Goal: Task Accomplishment & Management: Complete application form

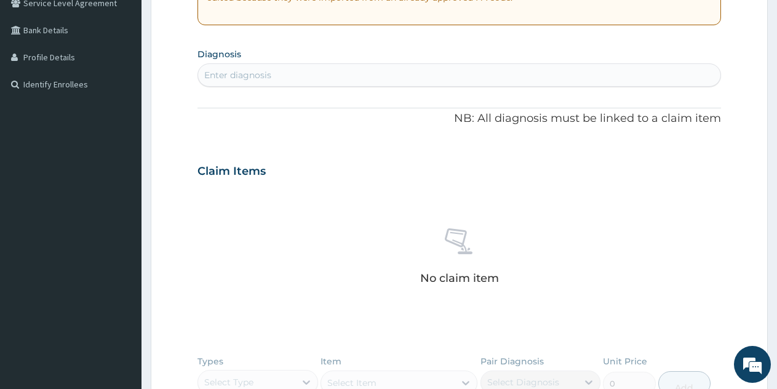
scroll to position [82, 0]
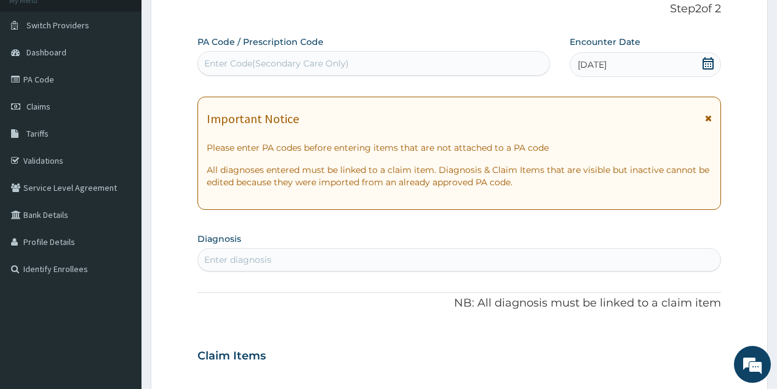
click at [243, 260] on div "Enter diagnosis" at bounding box center [237, 260] width 67 height 12
click at [242, 260] on div "Enter diagnosis" at bounding box center [237, 260] width 67 height 12
drag, startPoint x: 242, startPoint y: 246, endPoint x: 240, endPoint y: 258, distance: 13.1
click at [241, 254] on div "Enter diagnosis" at bounding box center [237, 260] width 67 height 12
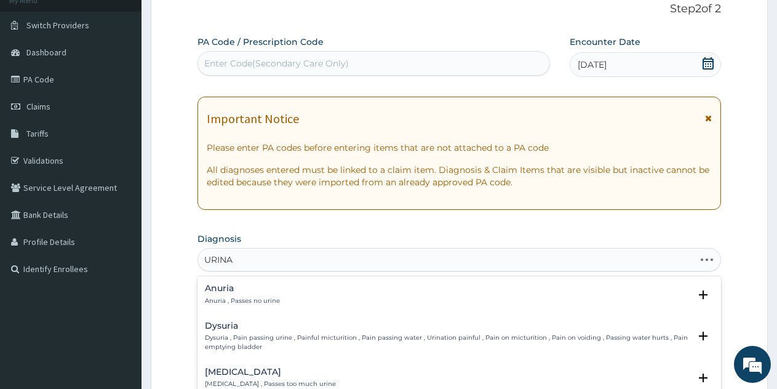
type input "URINAR"
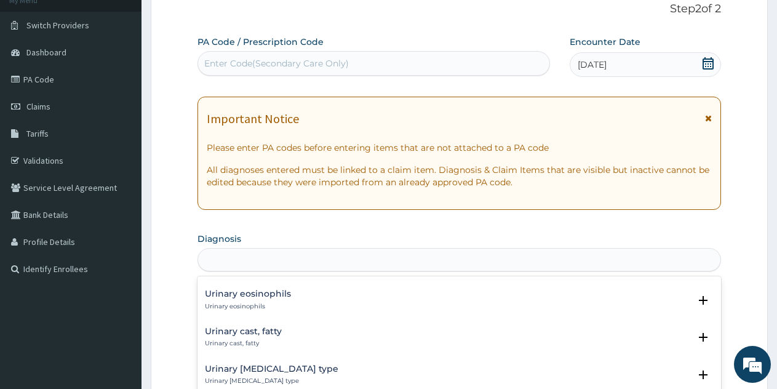
scroll to position [0, 0]
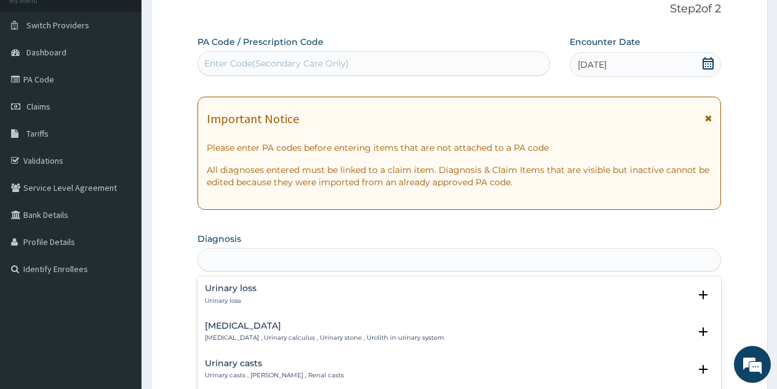
click at [260, 257] on div "URINAR" at bounding box center [459, 260] width 522 height 20
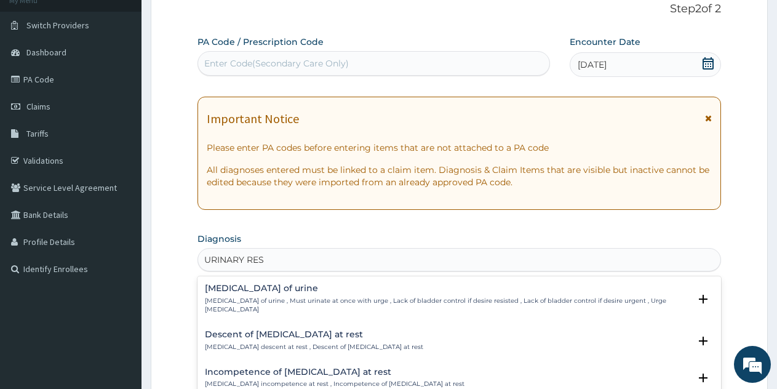
type input "URINARY RES"
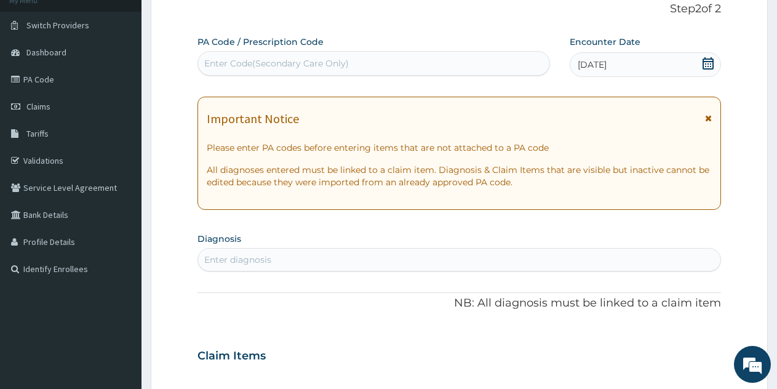
click at [251, 260] on div "Enter diagnosis" at bounding box center [237, 260] width 67 height 12
click at [247, 265] on div "Enter diagnosis" at bounding box center [237, 260] width 67 height 12
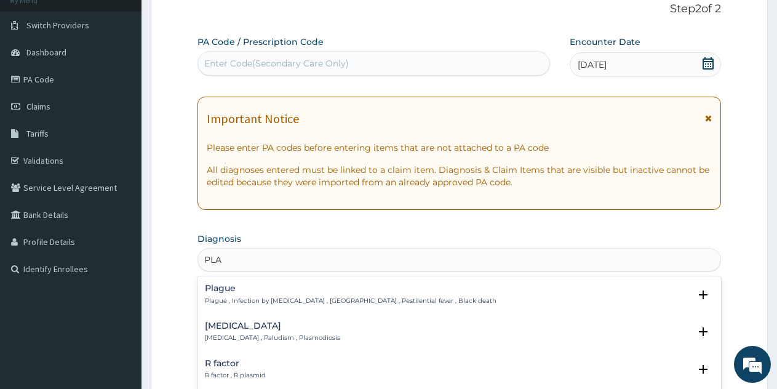
type input "PLAS"
click at [287, 290] on h4 "Malaria" at bounding box center [272, 288] width 135 height 9
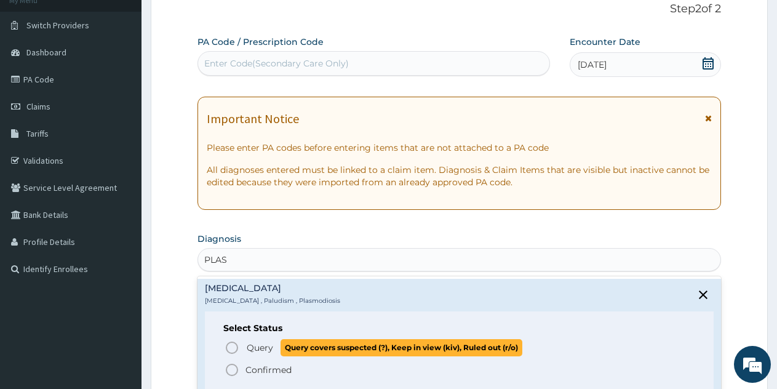
click at [260, 346] on span "Query" at bounding box center [260, 348] width 26 height 12
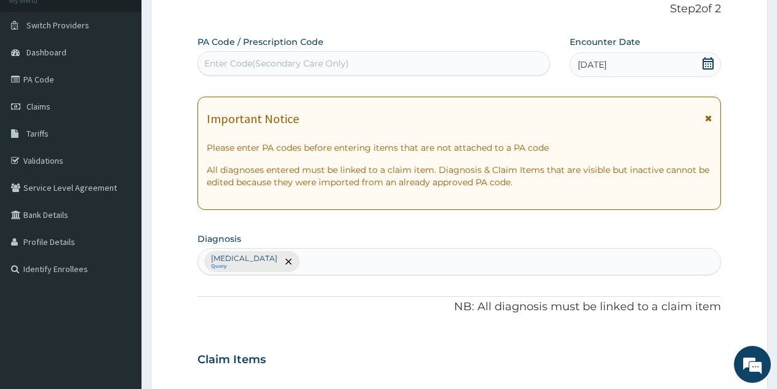
click at [272, 258] on div "Malaria Query" at bounding box center [459, 262] width 522 height 26
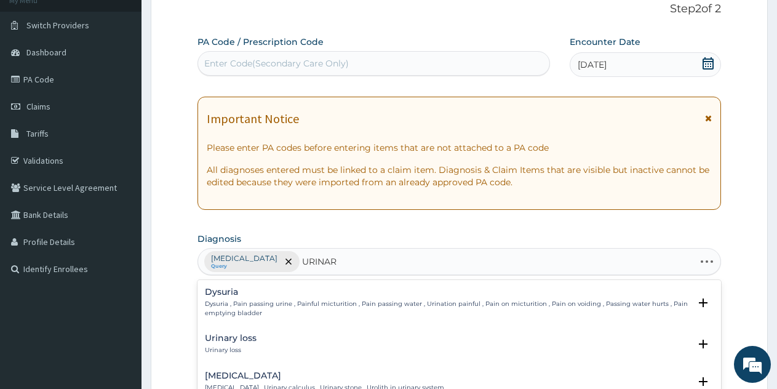
type input "URINARY"
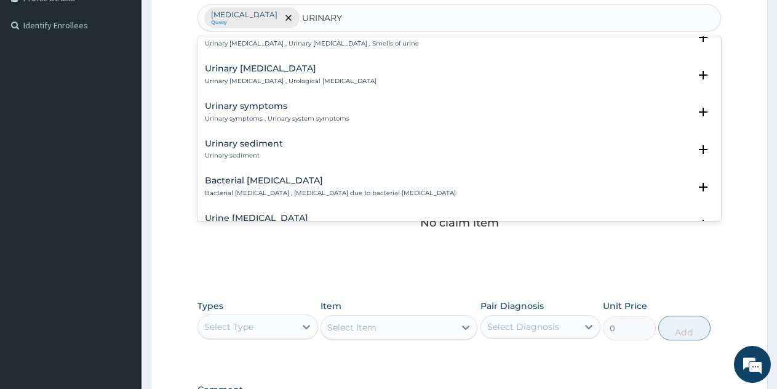
scroll to position [228, 0]
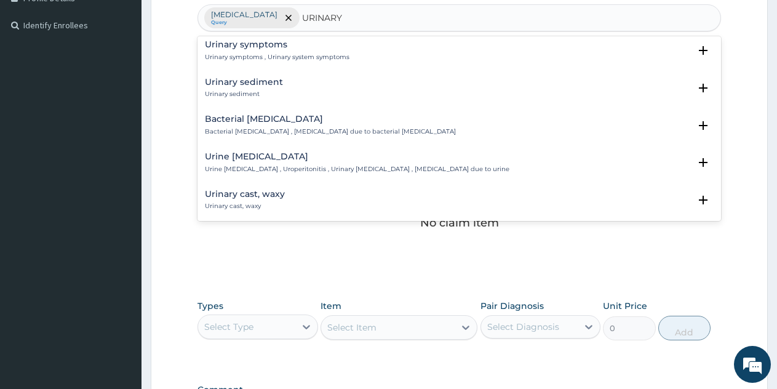
click at [243, 128] on p "Bacterial pyuria , Pyuria due to bacterial urinary tract infection" at bounding box center [330, 131] width 251 height 9
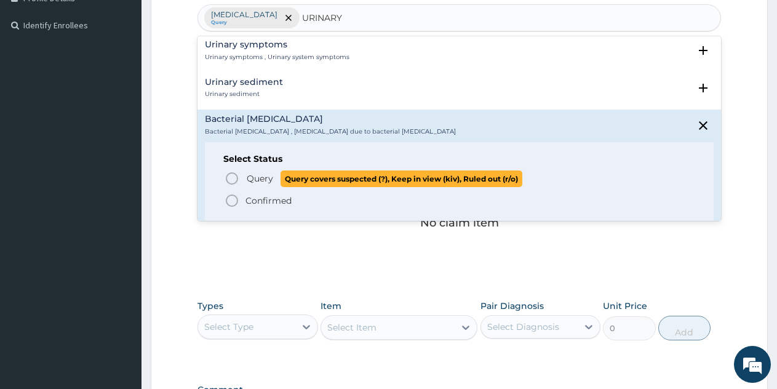
drag, startPoint x: 286, startPoint y: 175, endPoint x: 257, endPoint y: 181, distance: 28.8
click at [257, 181] on p "Query Query covers suspected (?), Keep in view (kiv), Ruled out (r/o)" at bounding box center [384, 178] width 277 height 17
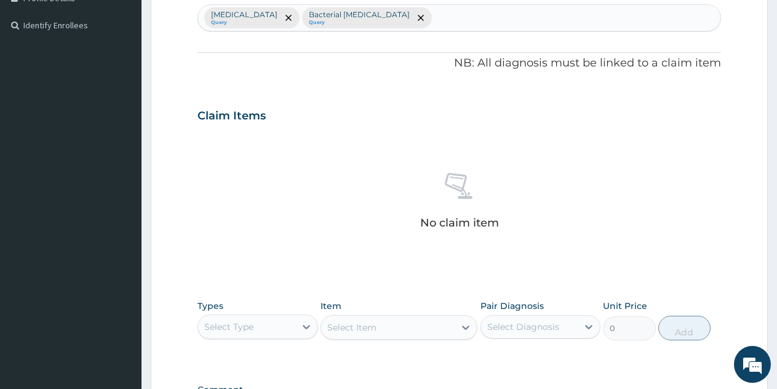
click at [257, 180] on div "No claim item" at bounding box center [460, 203] width 524 height 142
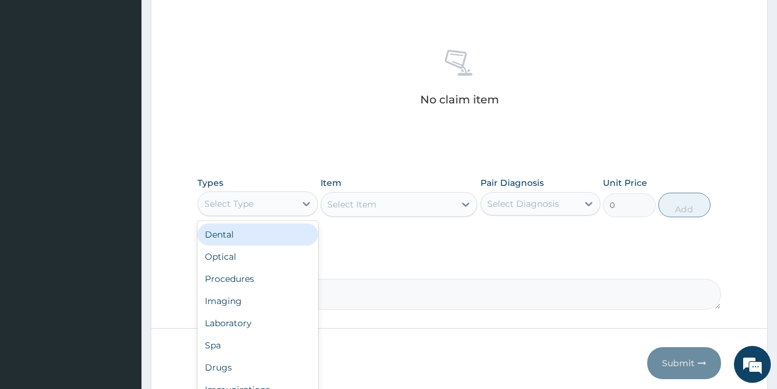
click at [249, 194] on div "Select Type" at bounding box center [246, 204] width 97 height 20
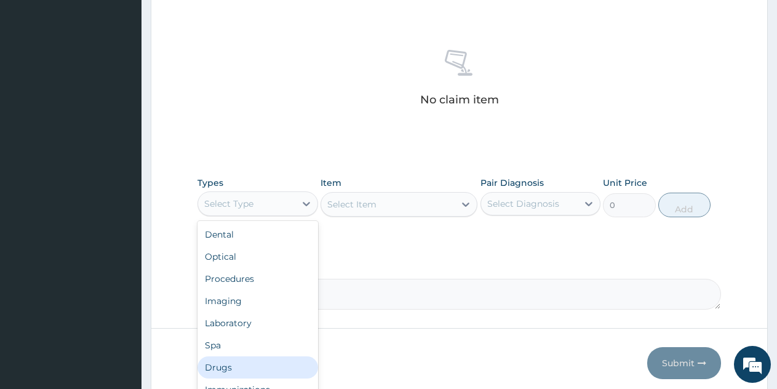
click at [212, 364] on div "Drugs" at bounding box center [258, 367] width 121 height 22
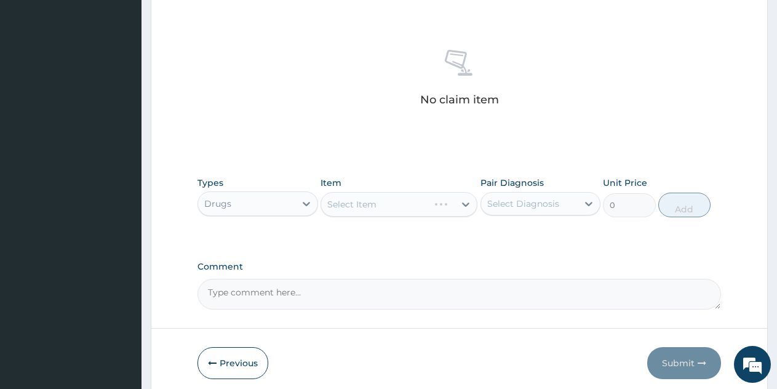
click at [385, 201] on div "Select Item" at bounding box center [399, 204] width 157 height 25
click at [382, 209] on div "Select Item" at bounding box center [399, 204] width 157 height 25
click at [406, 209] on div "Select Item" at bounding box center [388, 204] width 134 height 20
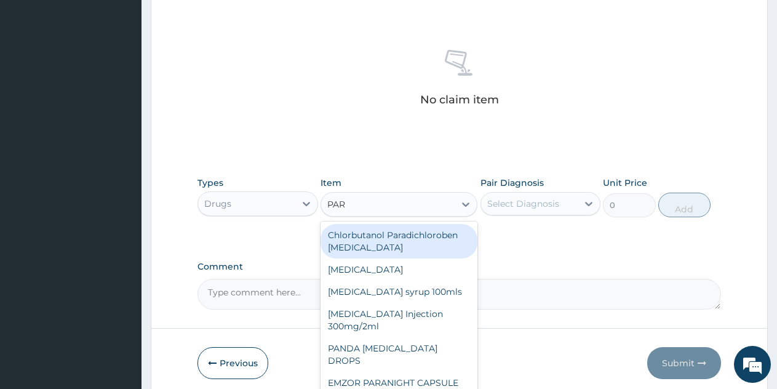
type input "PARA"
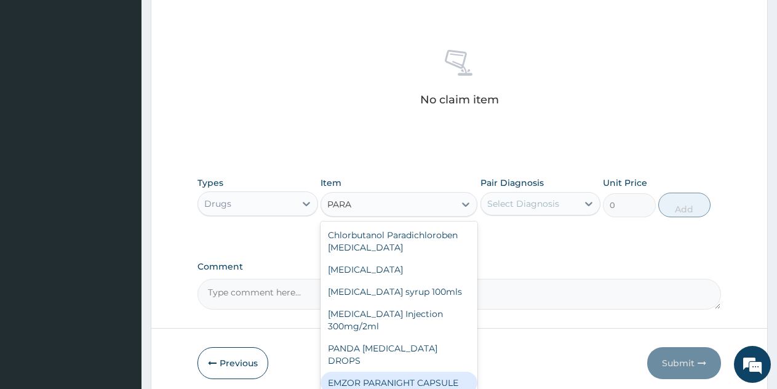
drag, startPoint x: 386, startPoint y: 356, endPoint x: 386, endPoint y: 382, distance: 25.9
click at [386, 382] on div "Chlorbutanol Paradichloroben ear drops Liquid paraffin Paracetamol syrup 100mls…" at bounding box center [399, 314] width 157 height 185
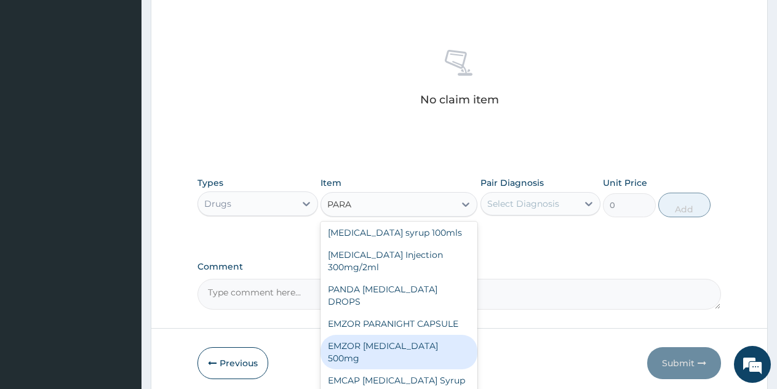
click at [402, 351] on div "EMZOR [MEDICAL_DATA] 500mg" at bounding box center [399, 352] width 157 height 34
type input "23.65"
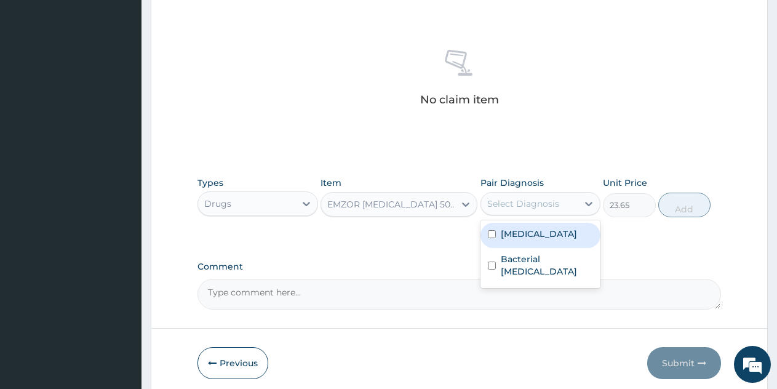
click at [542, 201] on div "Select Diagnosis" at bounding box center [523, 204] width 72 height 12
click at [521, 240] on div "Malaria" at bounding box center [541, 235] width 121 height 25
checkbox input "true"
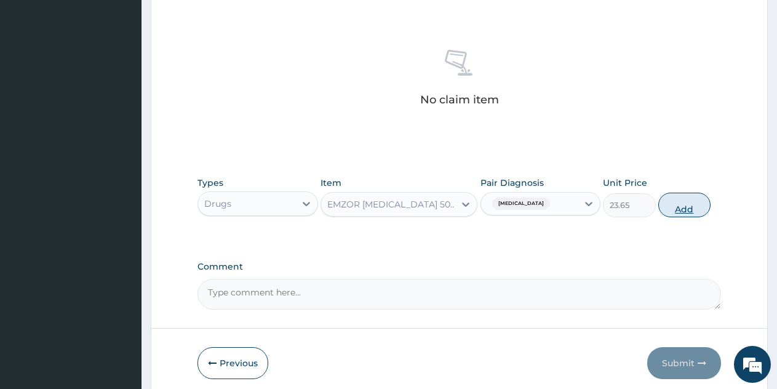
click at [687, 206] on button "Add" at bounding box center [684, 205] width 52 height 25
type input "0"
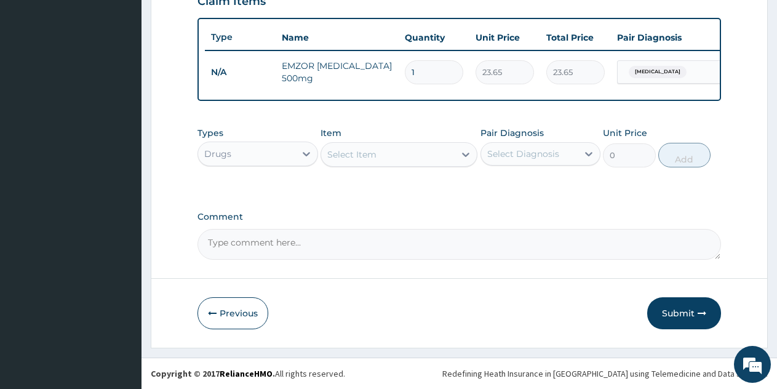
click at [358, 151] on div "Select Item" at bounding box center [351, 154] width 49 height 12
click at [373, 154] on div "Select Item" at bounding box center [351, 154] width 49 height 12
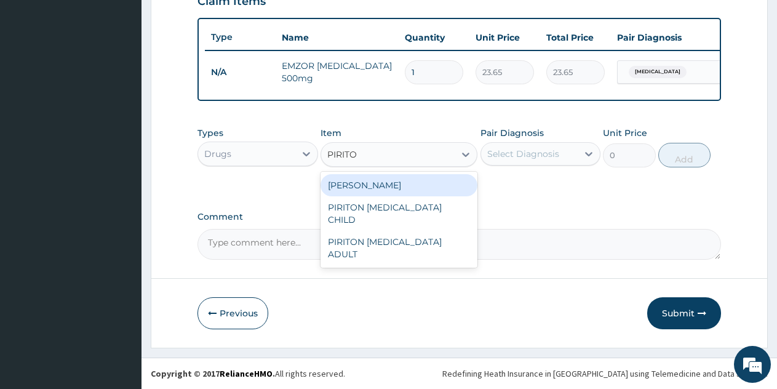
type input "PIRITON"
click at [368, 190] on div "PIRITON TAB EVANS" at bounding box center [399, 185] width 157 height 22
type input "23.65"
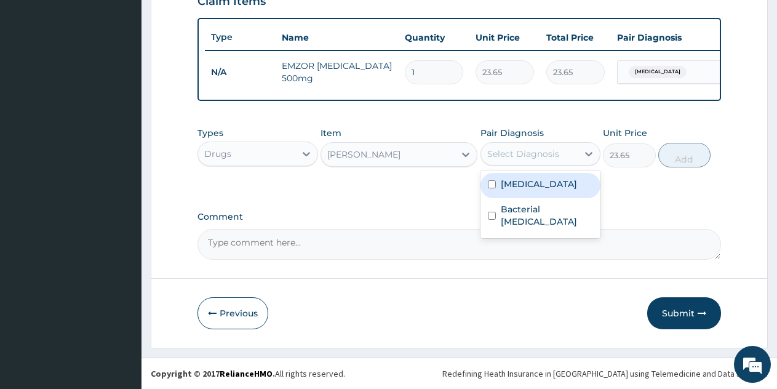
click at [525, 153] on div "Select Diagnosis" at bounding box center [523, 154] width 72 height 12
click at [524, 190] on label "Malaria" at bounding box center [539, 184] width 76 height 12
checkbox input "true"
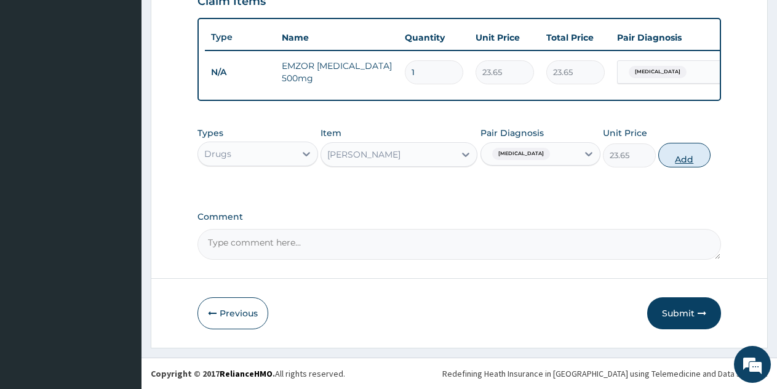
click at [695, 157] on button "Add" at bounding box center [684, 155] width 52 height 25
type input "0"
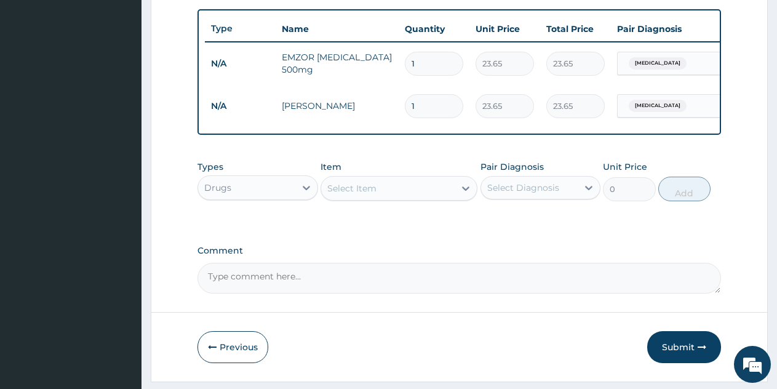
click at [421, 58] on input "1" at bounding box center [434, 64] width 58 height 24
type input "0.00"
type input "1"
type input "23.65"
type input "18"
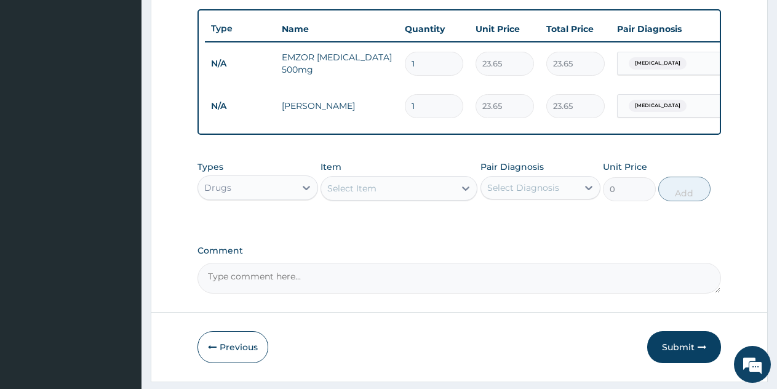
type input "425.70"
type input "18"
click at [425, 109] on input "1" at bounding box center [434, 106] width 58 height 24
type input "0.00"
type input "1"
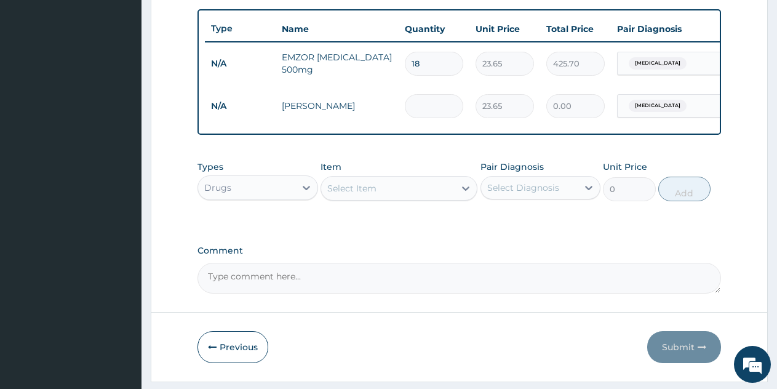
type input "23.65"
type input "10"
type input "236.50"
type input "10"
click at [367, 198] on div "Select Item" at bounding box center [388, 188] width 134 height 20
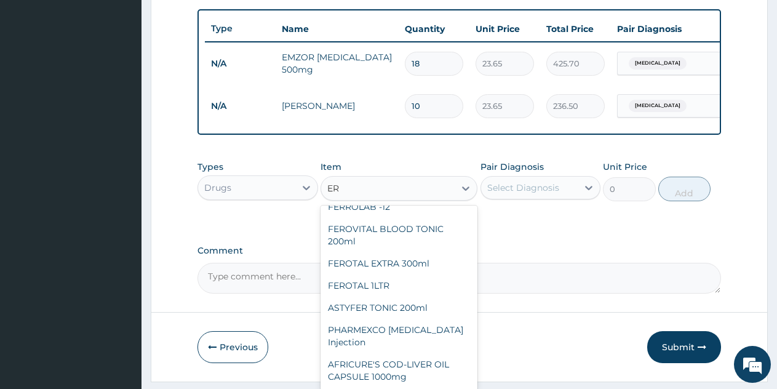
scroll to position [1046, 0]
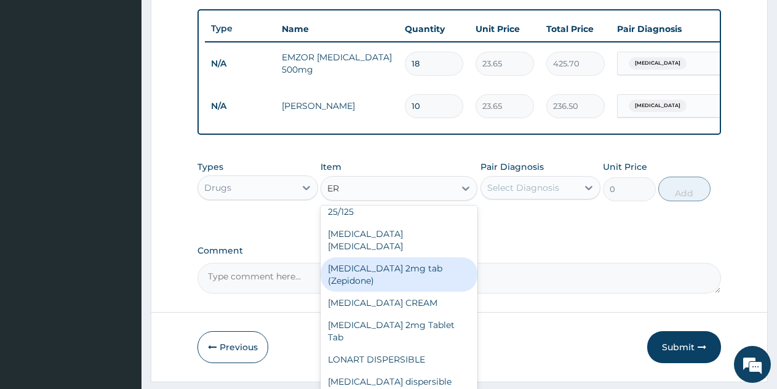
type input "ERY"
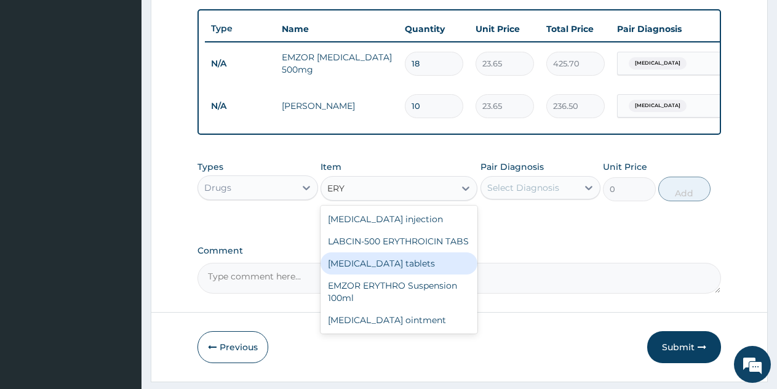
click at [391, 271] on div "Erythromycin tablets" at bounding box center [399, 263] width 157 height 22
type input "206.9375"
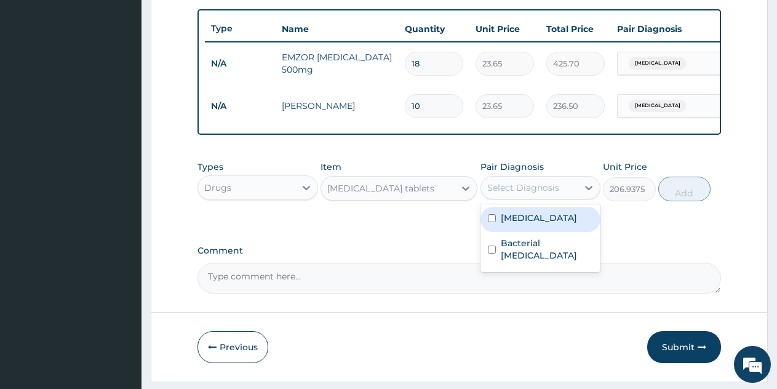
click at [539, 194] on div "Select Diagnosis" at bounding box center [523, 188] width 72 height 12
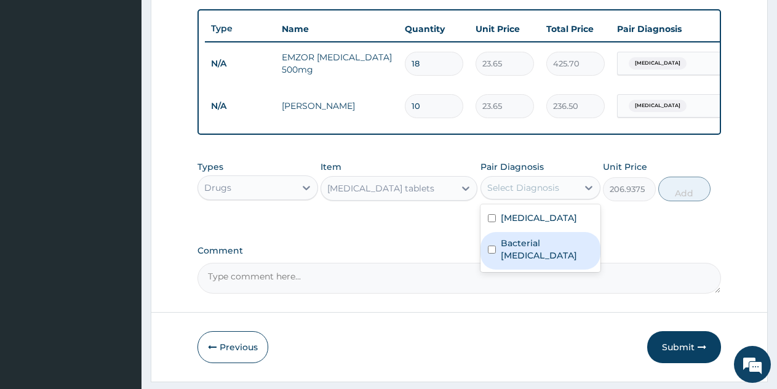
click at [514, 249] on label "Bacterial pyuria" at bounding box center [547, 249] width 93 height 25
checkbox input "true"
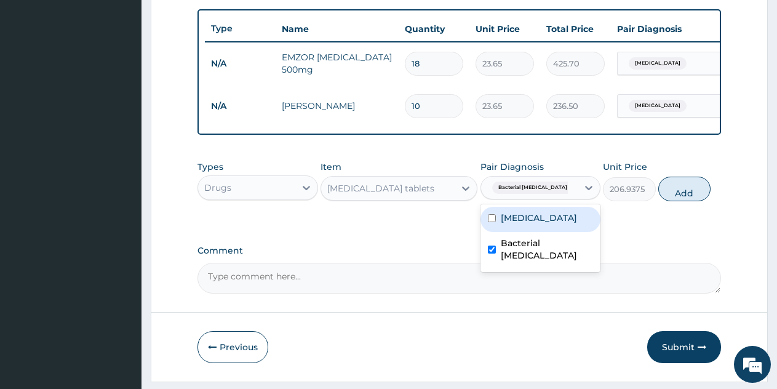
click at [505, 224] on label "Malaria" at bounding box center [539, 218] width 76 height 12
checkbox input "true"
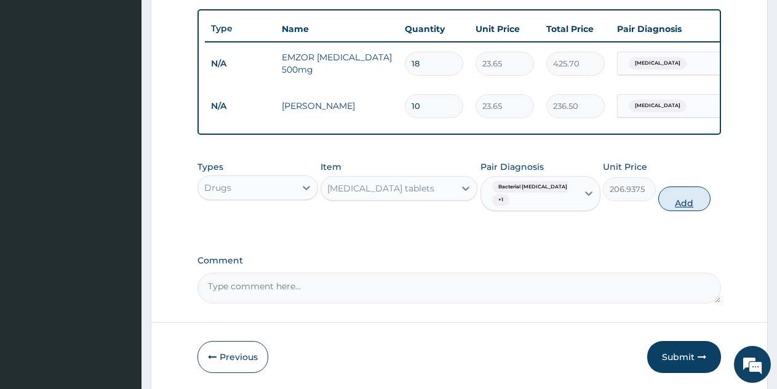
click at [682, 204] on button "Add" at bounding box center [684, 198] width 52 height 25
type input "0"
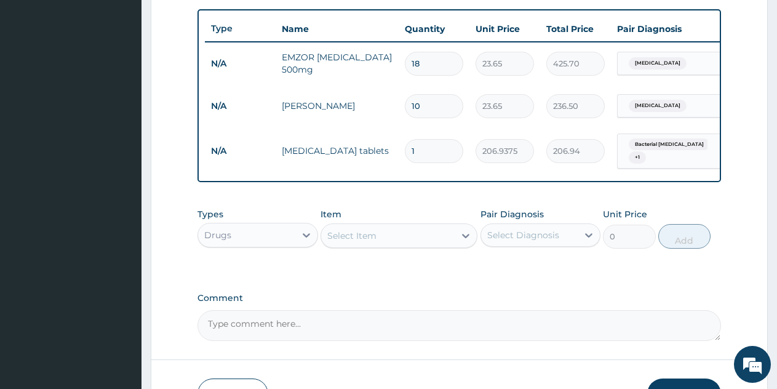
click at [427, 150] on input "1" at bounding box center [434, 151] width 58 height 24
type input "10"
type input "2069.38"
type input "10"
click at [466, 299] on label "Comment" at bounding box center [460, 298] width 524 height 10
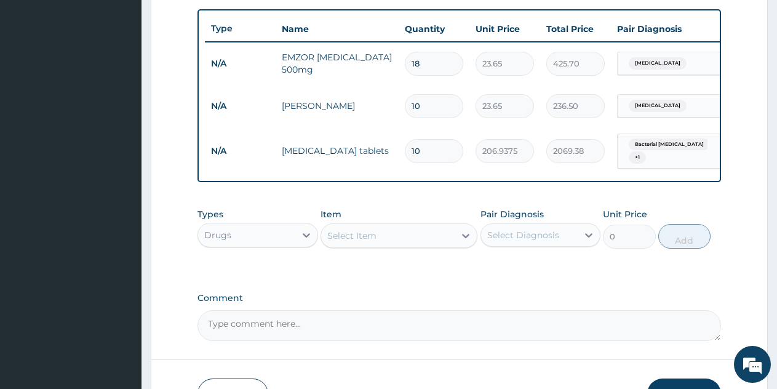
click at [466, 310] on textarea "Comment" at bounding box center [460, 325] width 524 height 31
click at [395, 240] on div "Select Item" at bounding box center [388, 236] width 134 height 20
click at [356, 242] on div "Select Item" at bounding box center [351, 236] width 49 height 12
type input "EXIPLON"
click at [527, 281] on div "PA Code / Prescription Code Enter Code(Secondary Care Only) Encounter Date 15-0…" at bounding box center [460, 5] width 524 height 672
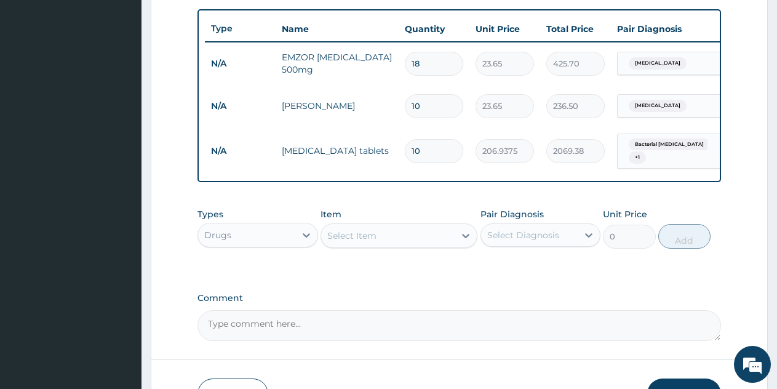
click at [388, 238] on div "Select Item" at bounding box center [388, 236] width 134 height 20
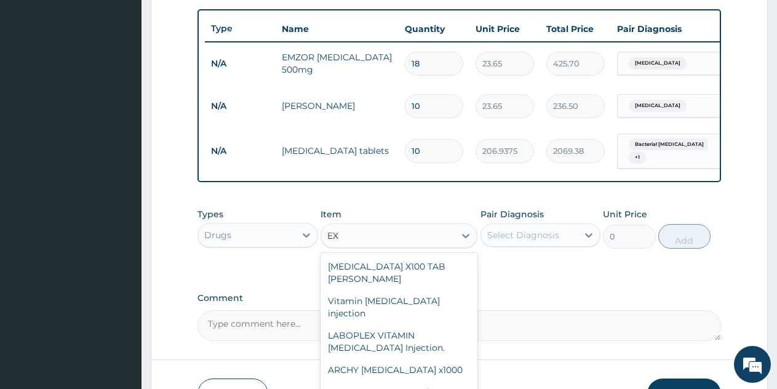
type input "E"
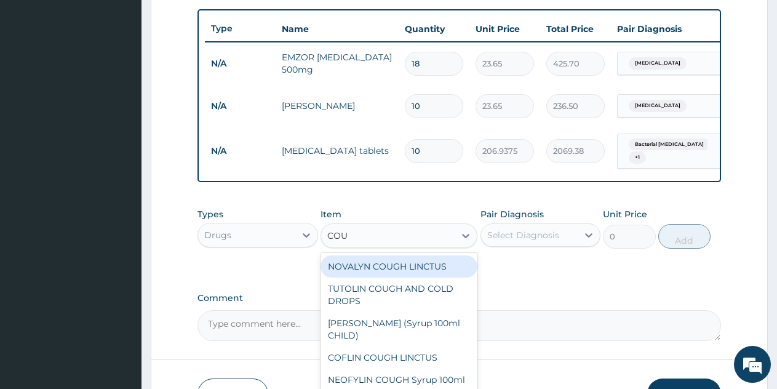
type input "COUG"
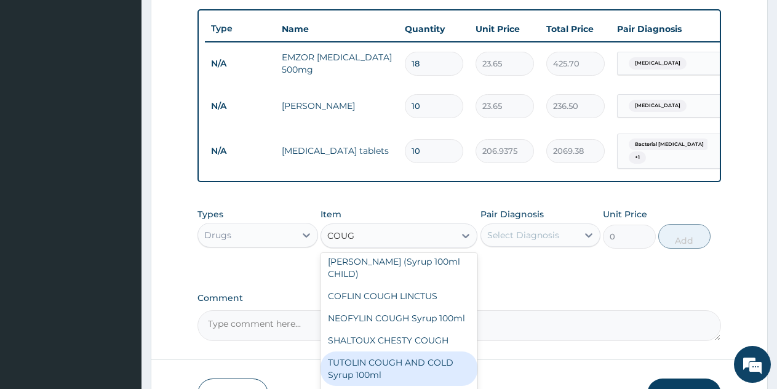
scroll to position [123, 0]
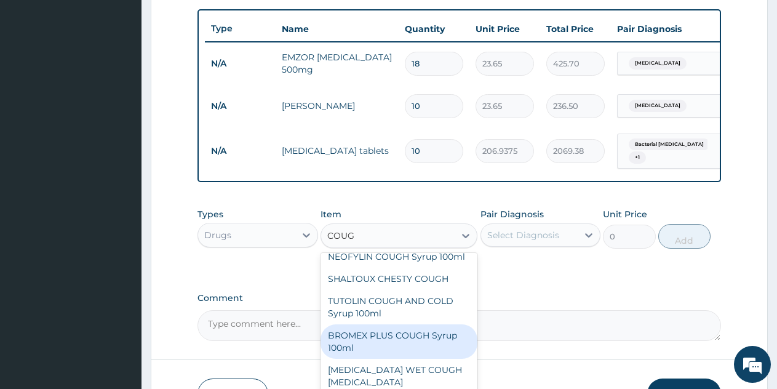
click at [353, 359] on div "BROMEX PLUS COUGH Syrup 100ml" at bounding box center [399, 341] width 157 height 34
type input "1773.75"
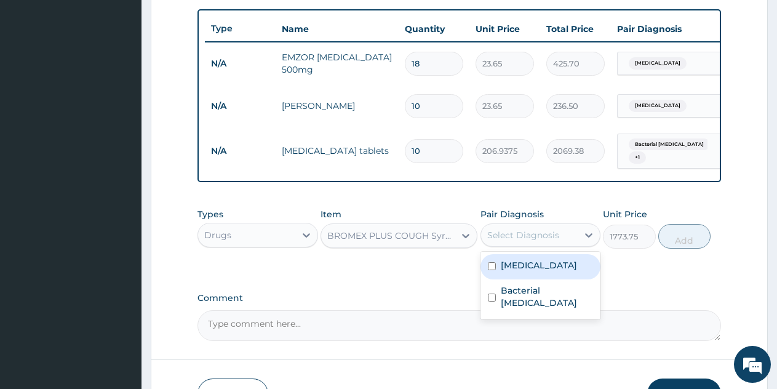
click at [527, 241] on div "Select Diagnosis" at bounding box center [523, 235] width 72 height 12
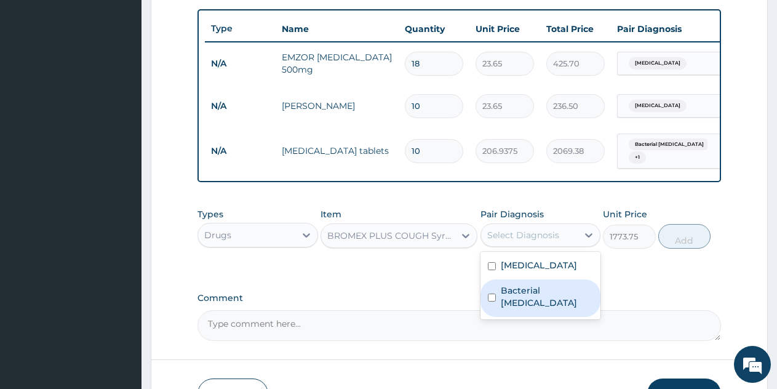
click at [530, 290] on label "Bacterial pyuria" at bounding box center [547, 296] width 93 height 25
checkbox input "true"
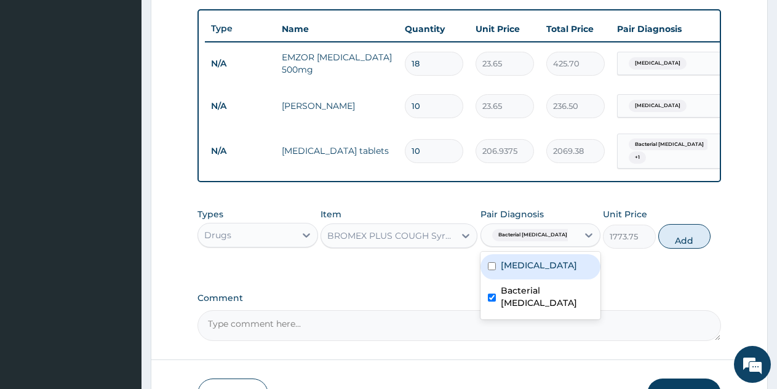
click at [506, 271] on label "[MEDICAL_DATA]" at bounding box center [539, 265] width 76 height 12
checkbox input "true"
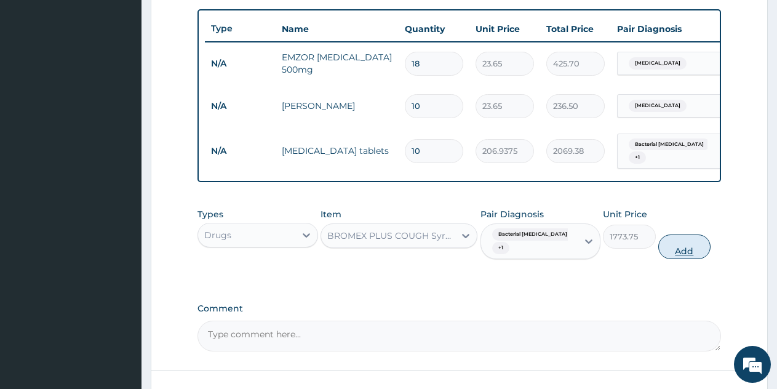
click at [686, 238] on button "Add" at bounding box center [684, 246] width 52 height 25
type input "0"
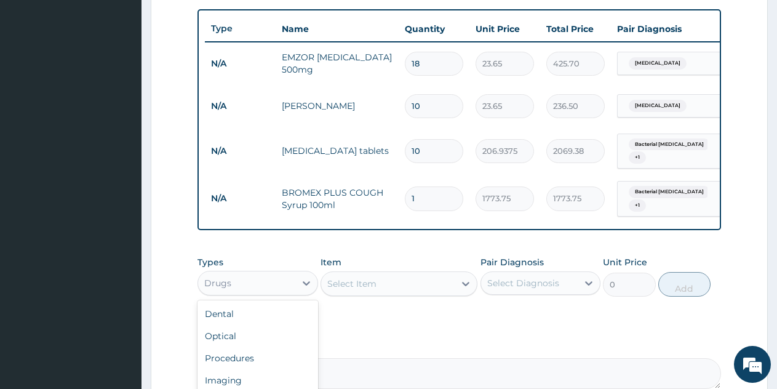
click at [279, 282] on div "Drugs" at bounding box center [246, 283] width 97 height 20
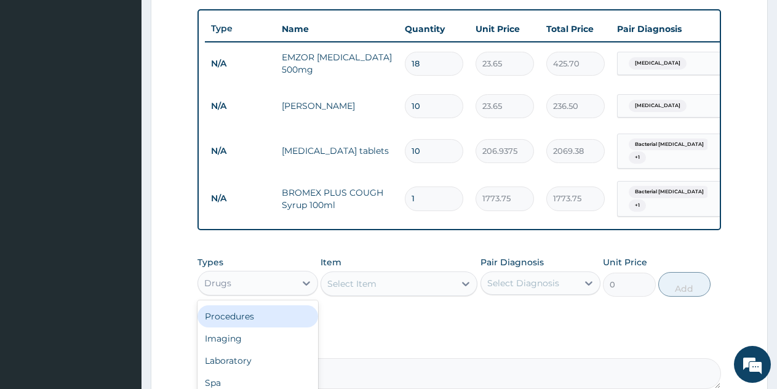
scroll to position [0, 0]
click at [388, 286] on div "Select Item" at bounding box center [388, 284] width 134 height 20
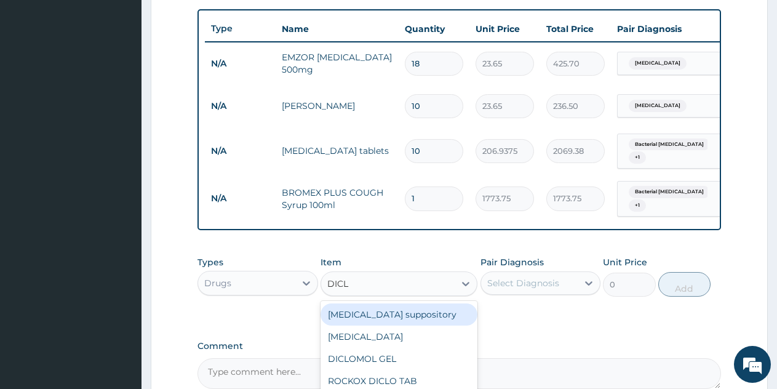
type input "DICLO"
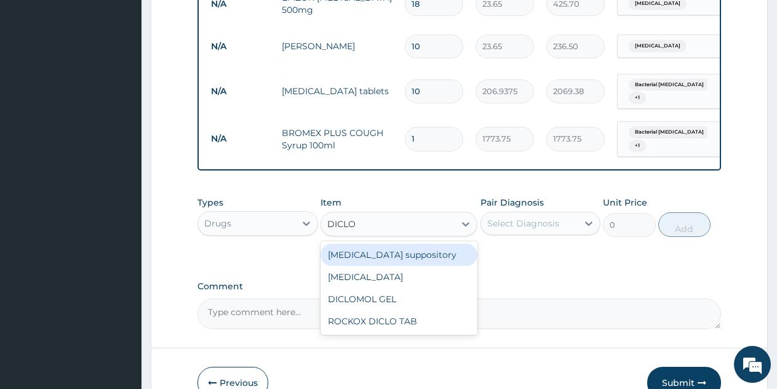
scroll to position [510, 0]
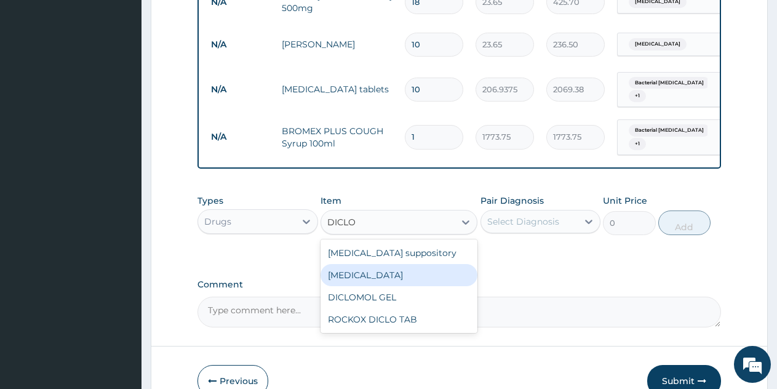
click at [367, 276] on div "Diclofenac" at bounding box center [399, 275] width 157 height 22
type input "591.25"
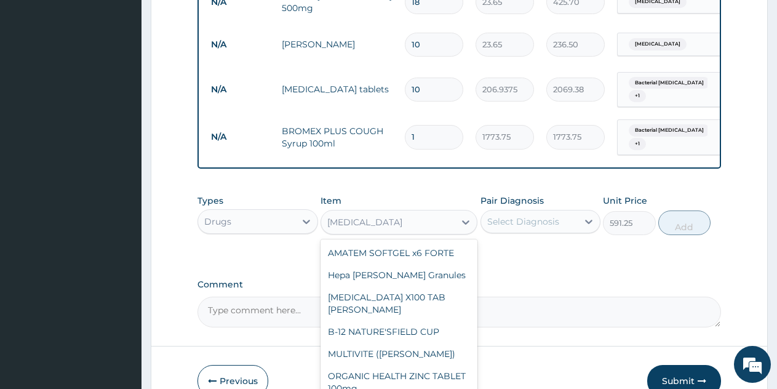
click at [393, 228] on div "Diclofenac" at bounding box center [388, 222] width 134 height 20
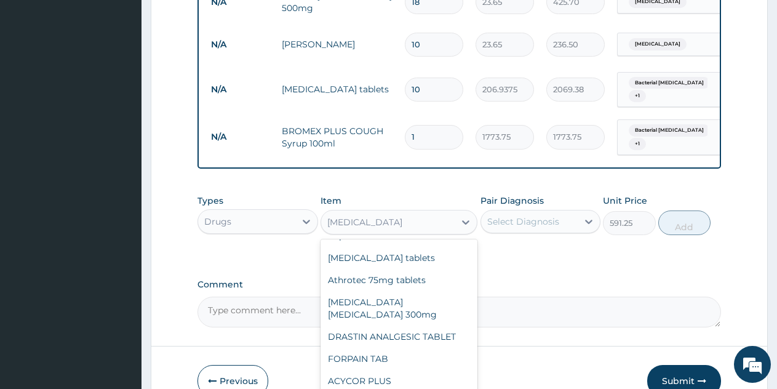
scroll to position [19442, 0]
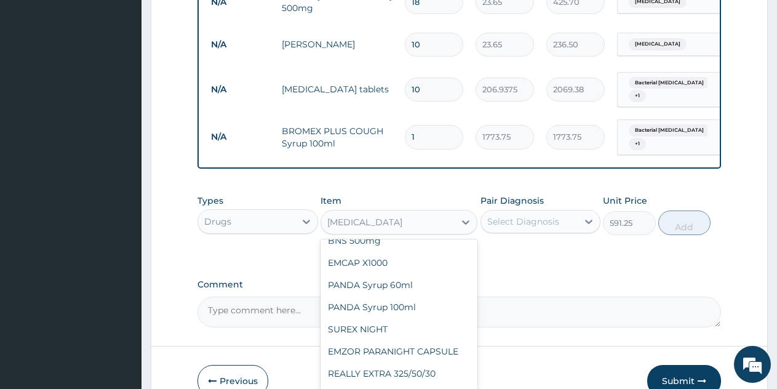
drag, startPoint x: 377, startPoint y: 266, endPoint x: 375, endPoint y: 295, distance: 28.3
click at [375, 295] on div "AMATEM SOFTGEL x6 FORTE Hepa Merz Granules B-COMPLEX X100 TAB DR MAYER B-12 NAT…" at bounding box center [399, 331] width 157 height 185
click at [376, 225] on div "Diclofenac" at bounding box center [388, 222] width 134 height 20
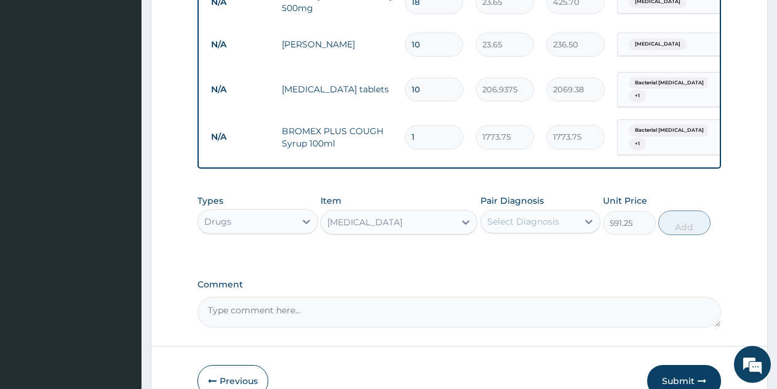
click at [376, 225] on div "Diclofenac" at bounding box center [388, 222] width 134 height 20
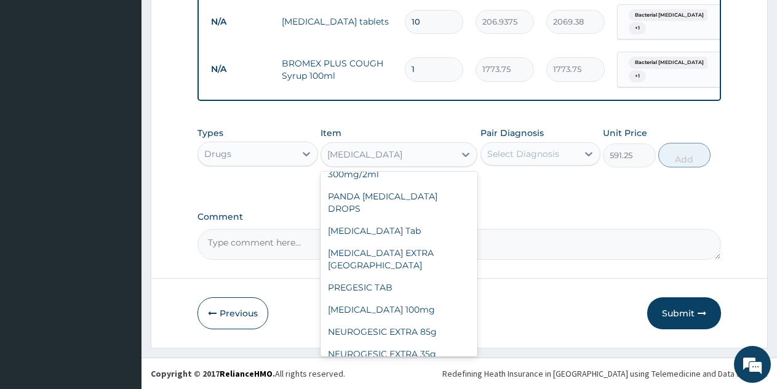
scroll to position [18309, 0]
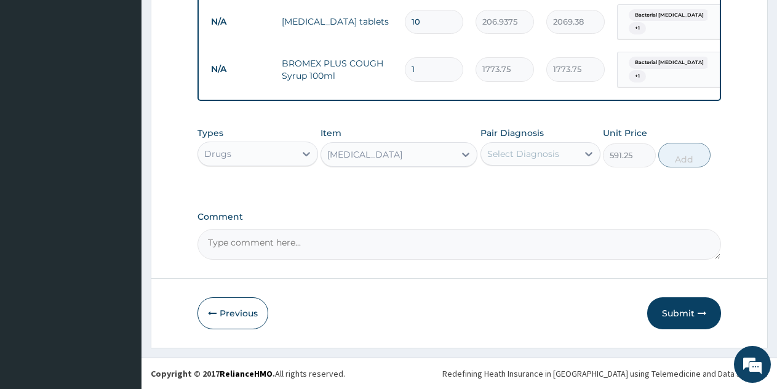
click at [380, 154] on div "Diclofenac" at bounding box center [388, 155] width 134 height 20
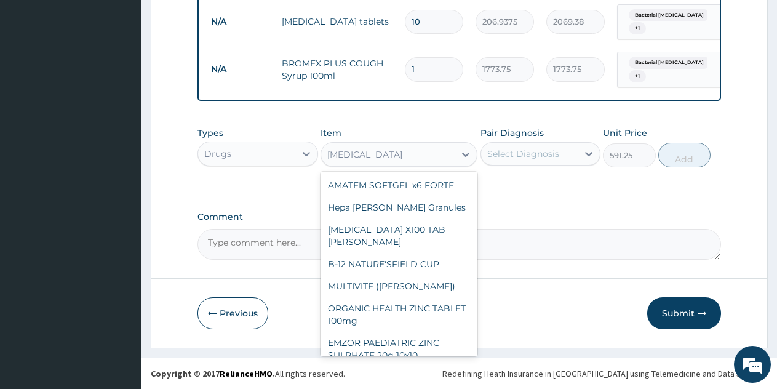
click at [378, 154] on div "Diclofenac" at bounding box center [388, 155] width 134 height 20
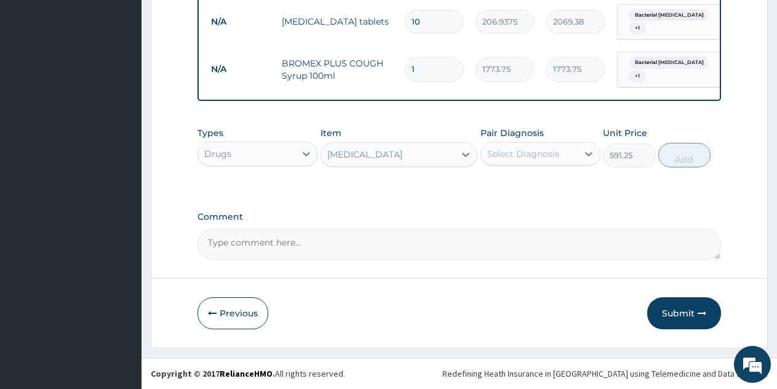
click at [374, 156] on div "Diclofenac" at bounding box center [388, 155] width 134 height 20
type input "DICLO"
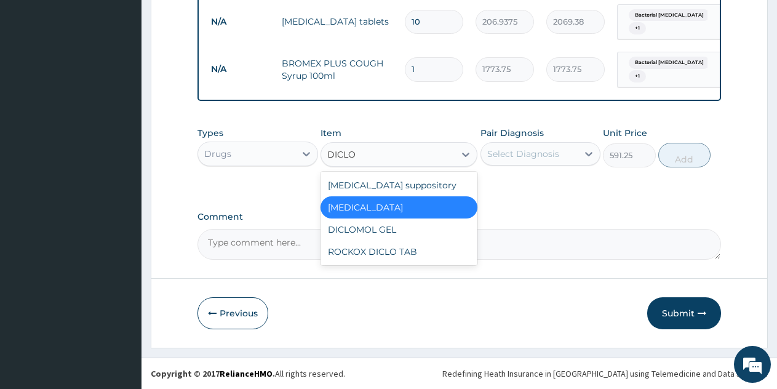
drag, startPoint x: 360, startPoint y: 204, endPoint x: 364, endPoint y: 199, distance: 6.5
click at [361, 203] on div "Diclofenac" at bounding box center [399, 207] width 157 height 22
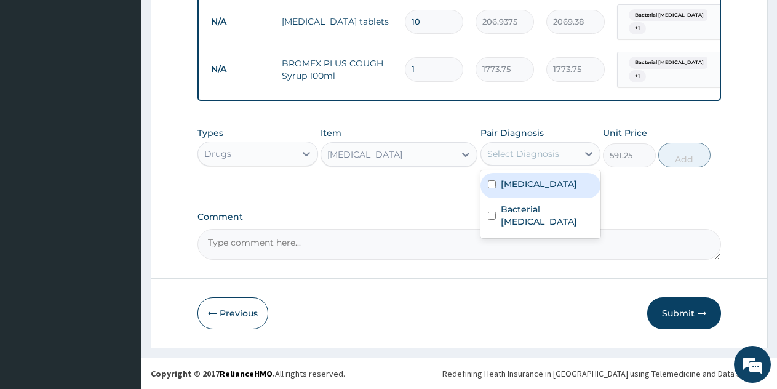
click at [544, 148] on div "Select Diagnosis" at bounding box center [523, 154] width 72 height 12
click at [535, 191] on div "Malaria" at bounding box center [541, 185] width 121 height 25
checkbox input "true"
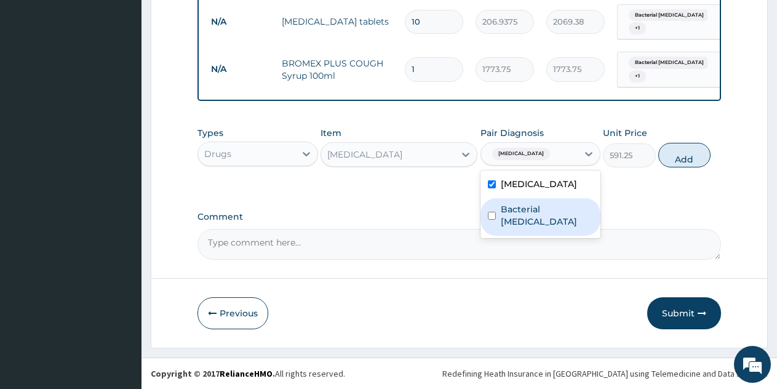
click at [539, 215] on label "Bacterial pyuria" at bounding box center [547, 215] width 93 height 25
checkbox input "true"
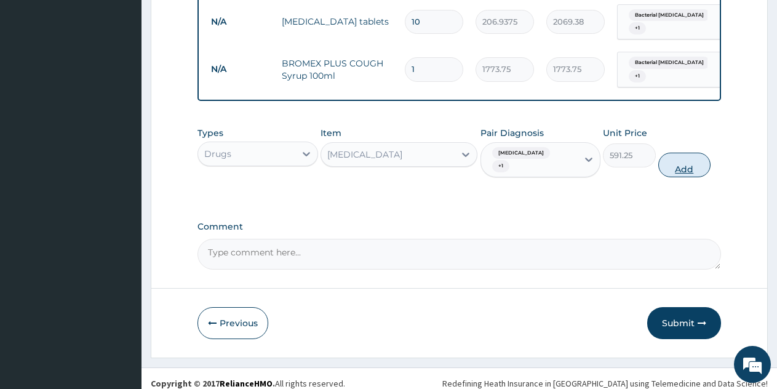
click at [697, 162] on button "Add" at bounding box center [684, 165] width 52 height 25
type input "0"
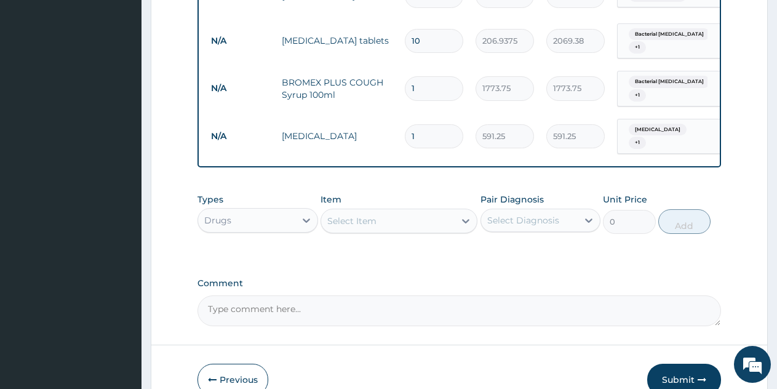
scroll to position [620, 0]
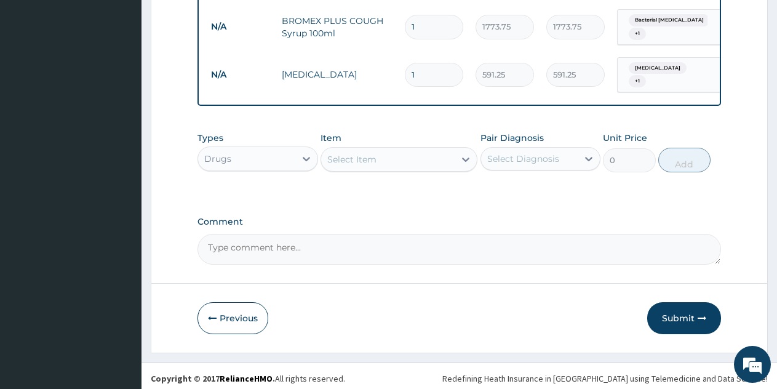
click at [692, 317] on button "Submit" at bounding box center [684, 318] width 74 height 32
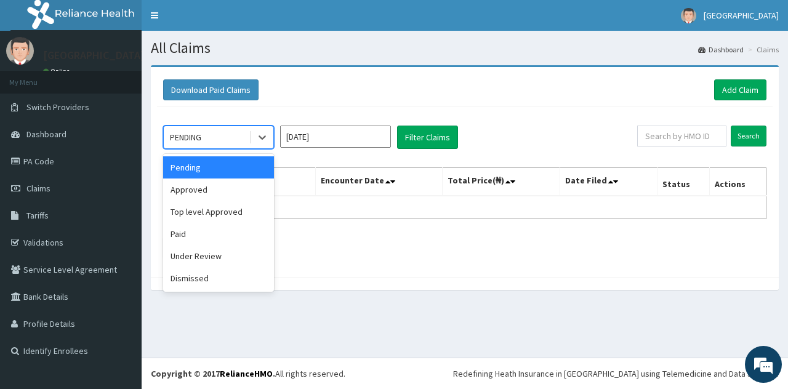
click at [222, 137] on div "PENDING" at bounding box center [207, 137] width 86 height 20
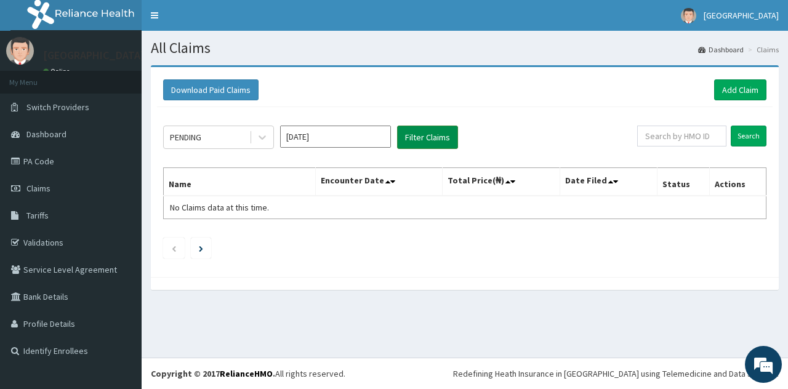
click at [429, 137] on button "Filter Claims" at bounding box center [427, 137] width 61 height 23
click at [428, 137] on button "Filter Claims" at bounding box center [427, 137] width 61 height 23
click at [427, 138] on button "Filter Claims" at bounding box center [427, 137] width 61 height 23
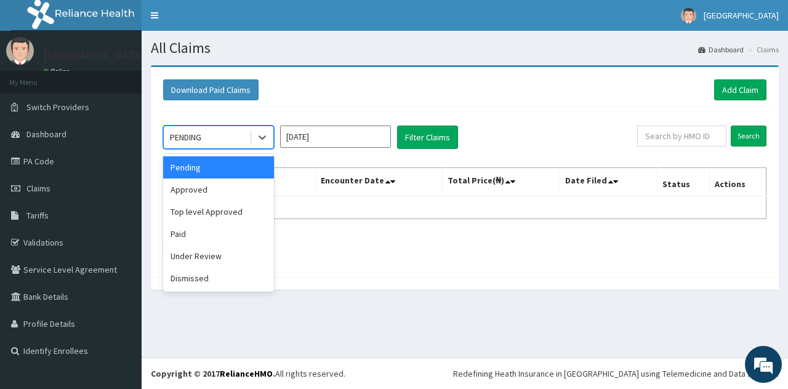
click at [220, 137] on div "PENDING" at bounding box center [207, 137] width 86 height 20
click at [229, 171] on div "Pending" at bounding box center [218, 167] width 111 height 22
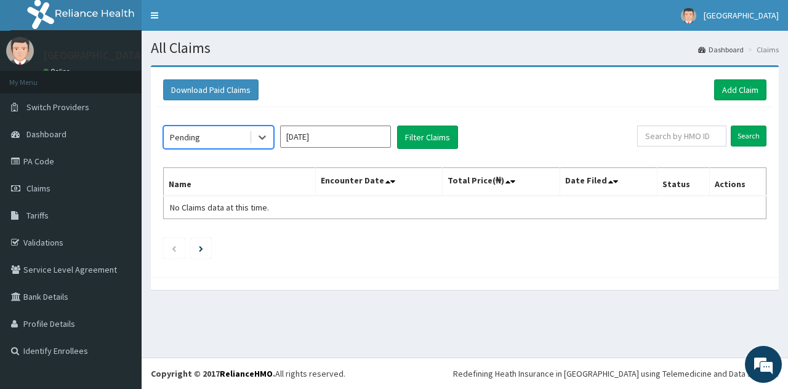
click at [286, 135] on input "Aug 2025" at bounding box center [335, 137] width 111 height 22
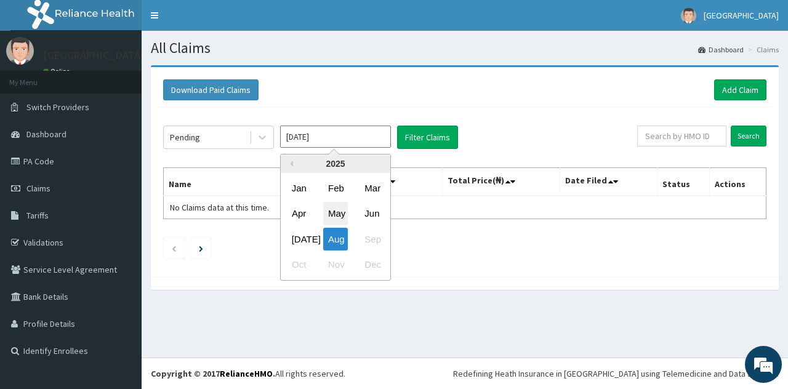
click at [341, 210] on div "May" at bounding box center [335, 213] width 25 height 23
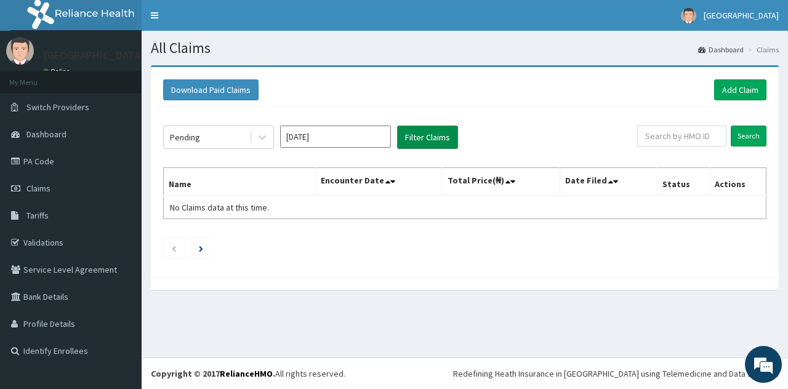
click at [405, 133] on button "Filter Claims" at bounding box center [427, 137] width 61 height 23
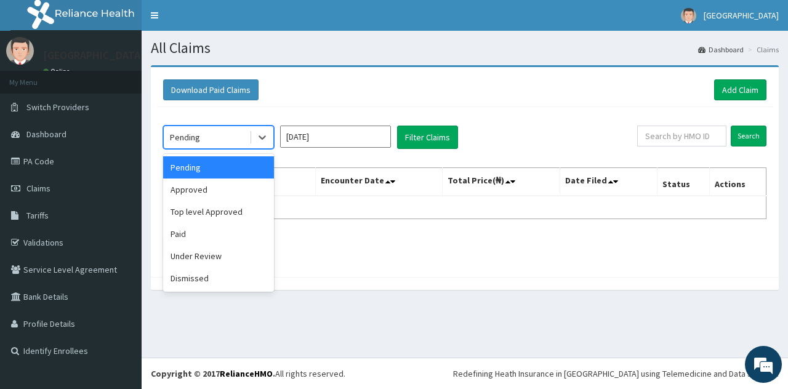
click at [220, 132] on div "Pending" at bounding box center [207, 137] width 86 height 20
drag, startPoint x: 214, startPoint y: 171, endPoint x: 226, endPoint y: 166, distance: 13.5
click at [216, 170] on div "Pending" at bounding box center [218, 167] width 111 height 22
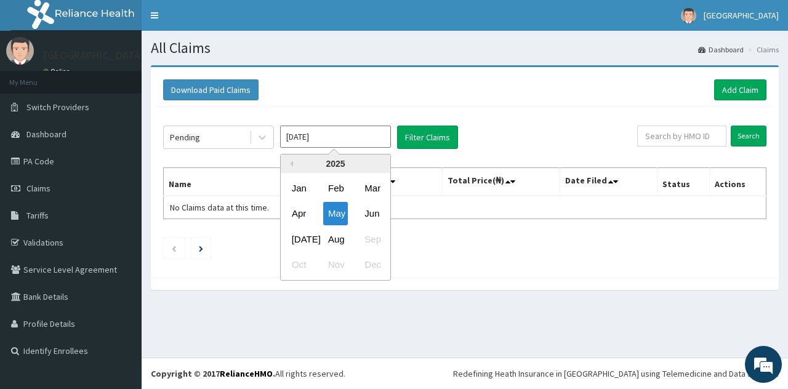
click at [345, 137] on input "May 2025" at bounding box center [335, 137] width 111 height 22
click at [339, 237] on div "Aug" at bounding box center [335, 239] width 25 height 23
type input "Aug 2025"
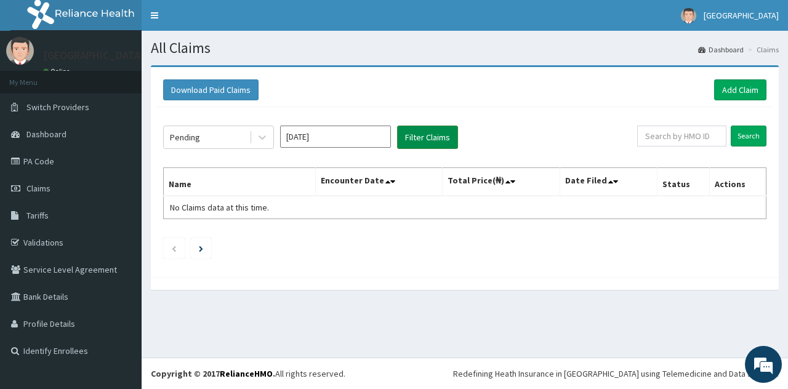
click at [422, 142] on button "Filter Claims" at bounding box center [427, 137] width 61 height 23
click at [420, 142] on button "Filter Claims" at bounding box center [427, 137] width 61 height 23
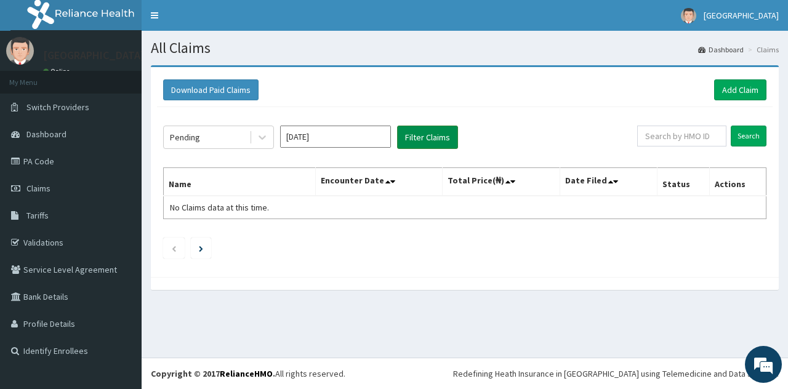
click at [420, 142] on button "Filter Claims" at bounding box center [427, 137] width 61 height 23
click at [747, 93] on link "Add Claim" at bounding box center [740, 89] width 52 height 21
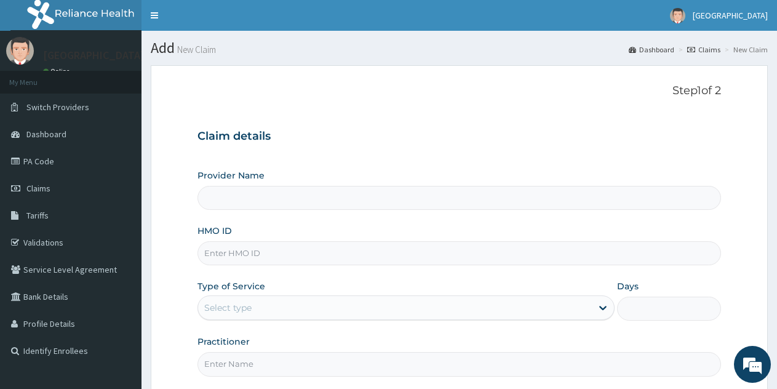
type input "[GEOGRAPHIC_DATA]"
click at [41, 185] on span "Claims" at bounding box center [38, 188] width 24 height 11
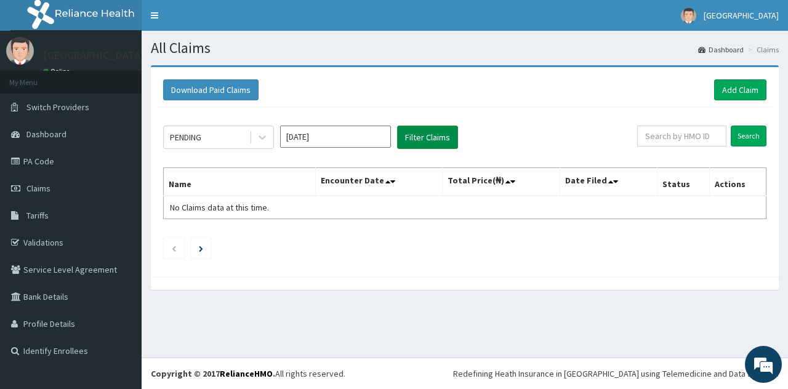
click at [417, 135] on button "Filter Claims" at bounding box center [427, 137] width 61 height 23
click at [43, 186] on span "Claims" at bounding box center [38, 188] width 24 height 11
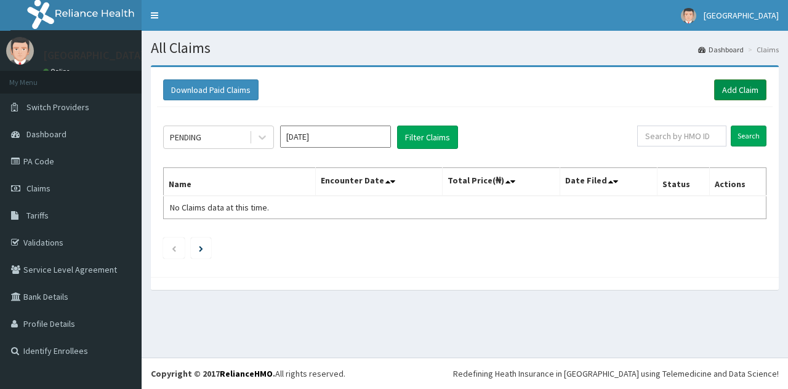
click at [745, 85] on link "Add Claim" at bounding box center [740, 89] width 52 height 21
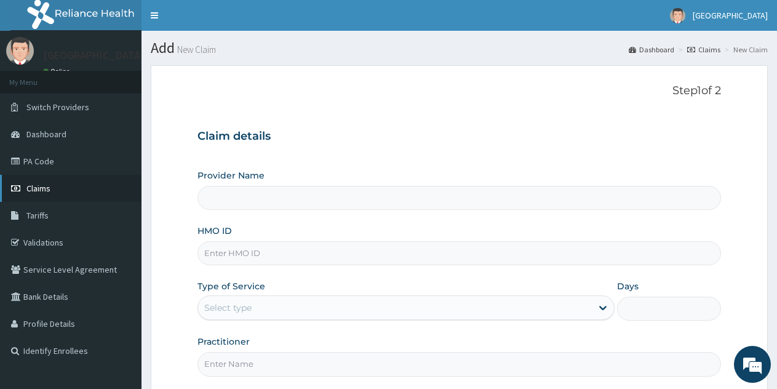
type input "[GEOGRAPHIC_DATA]"
click at [39, 189] on span "Claims" at bounding box center [38, 188] width 24 height 11
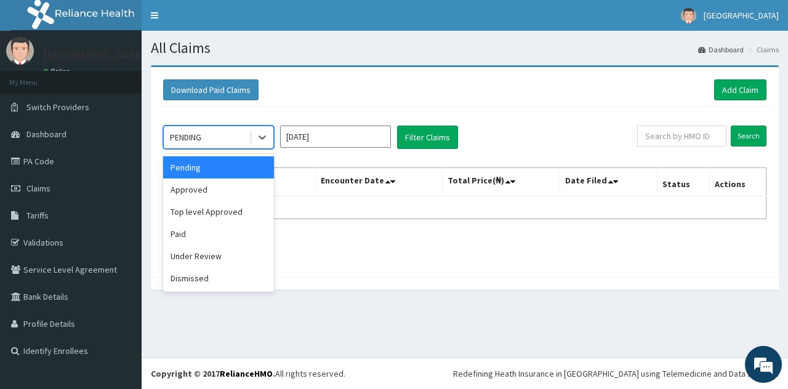
click at [223, 138] on div "PENDING" at bounding box center [207, 137] width 86 height 20
click at [179, 198] on div "Approved" at bounding box center [218, 189] width 111 height 22
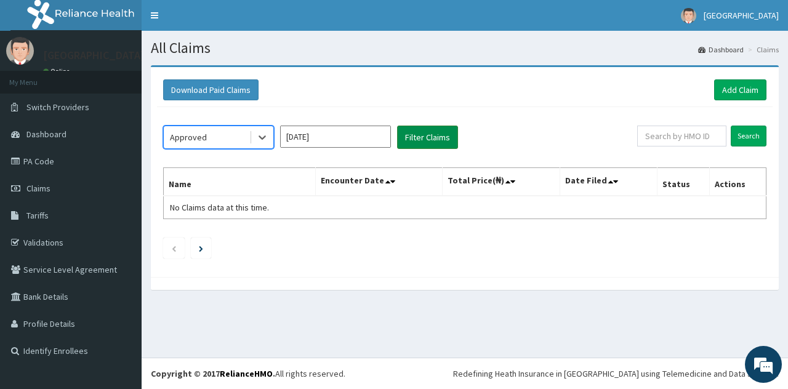
click at [415, 139] on button "Filter Claims" at bounding box center [427, 137] width 61 height 23
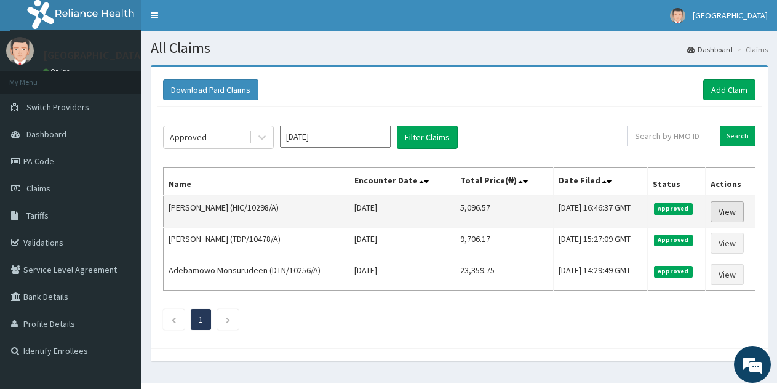
click at [720, 212] on link "View" at bounding box center [727, 211] width 33 height 21
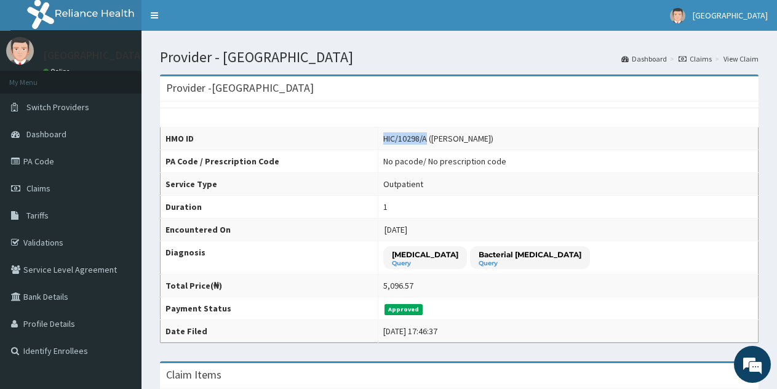
drag, startPoint x: 484, startPoint y: 138, endPoint x: 439, endPoint y: 134, distance: 44.5
click at [439, 134] on div "HIC/10298/A (James Oladipupo)" at bounding box center [438, 138] width 110 height 12
copy div "HIC/10298/A"
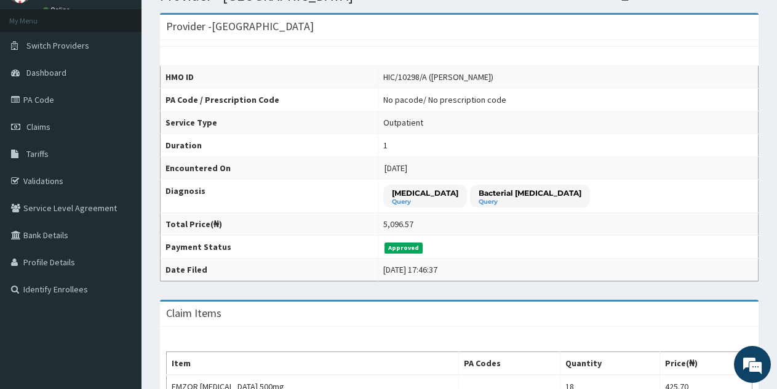
click at [414, 223] on div "5,096.57" at bounding box center [398, 224] width 30 height 12
drag, startPoint x: 486, startPoint y: 77, endPoint x: 441, endPoint y: 74, distance: 45.0
click at [441, 74] on div "HIC/10298/A (James Oladipupo)" at bounding box center [438, 77] width 110 height 12
copy div "HIC/10298/A"
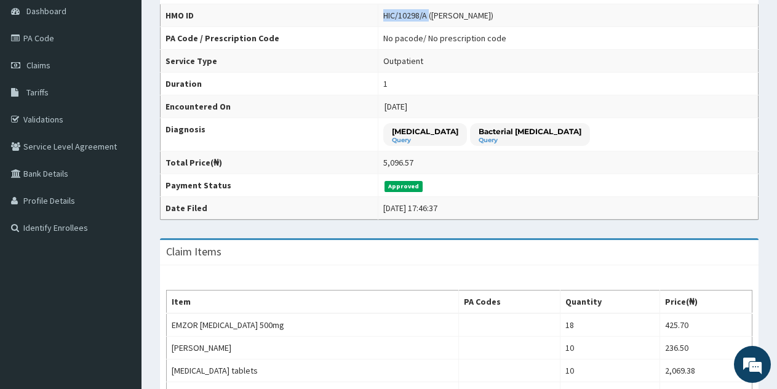
scroll to position [0, 0]
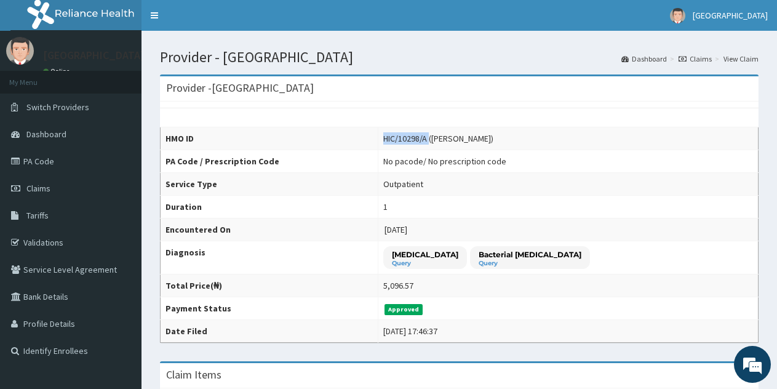
copy div "HIC/10298/A"
click at [33, 185] on span "Claims" at bounding box center [38, 188] width 24 height 11
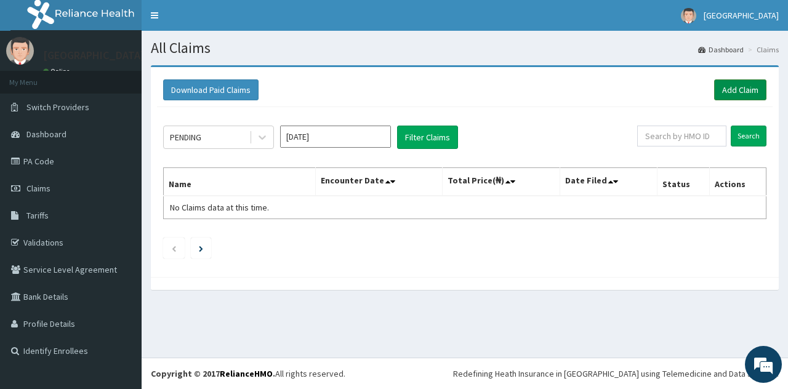
click at [734, 92] on link "Add Claim" at bounding box center [740, 89] width 52 height 21
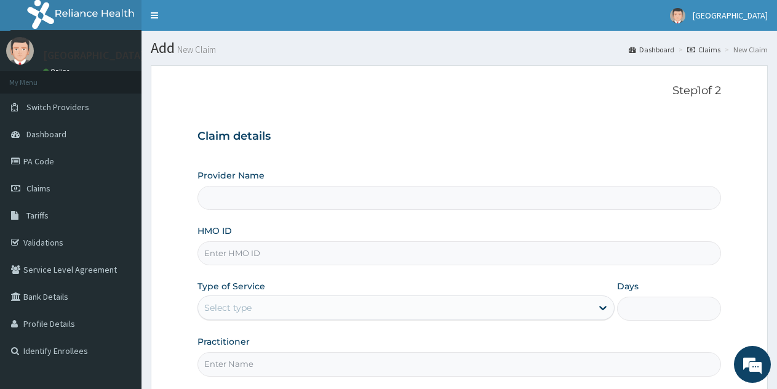
type input "[GEOGRAPHIC_DATA]"
click at [254, 256] on input "HMO ID" at bounding box center [460, 253] width 524 height 24
paste input "HIC/10298/A"
type input "HIC/10298/A"
click at [178, 244] on form "Step 1 of 2 Claim details Provider Name Nebula Care Hospital HMO ID HIC/10298/A…" at bounding box center [459, 264] width 617 height 399
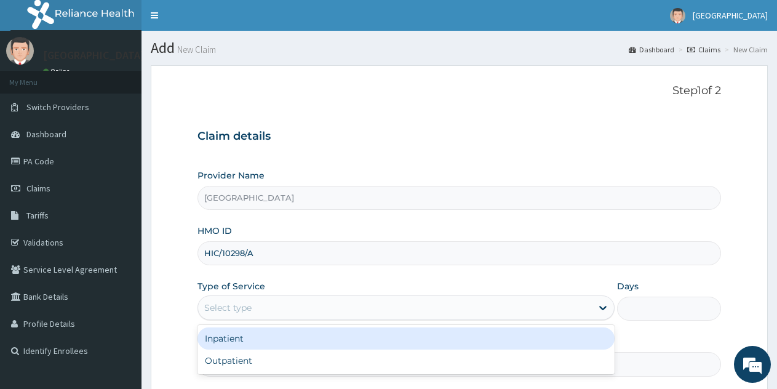
click at [230, 316] on div "Select type" at bounding box center [394, 308] width 393 height 20
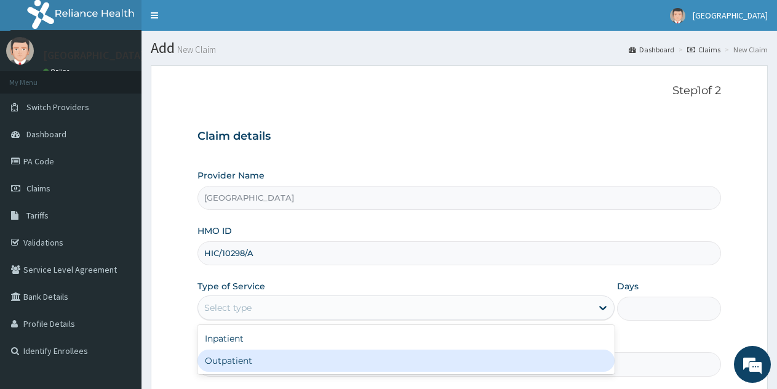
click at [222, 361] on div "Outpatient" at bounding box center [406, 361] width 417 height 22
type input "1"
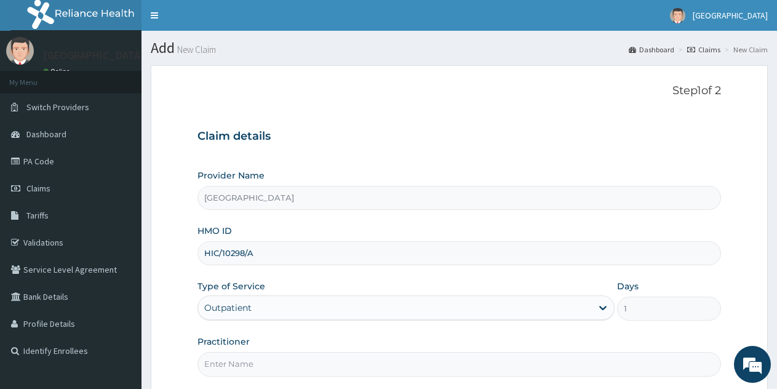
click at [222, 363] on input "Practitioner" at bounding box center [460, 364] width 524 height 24
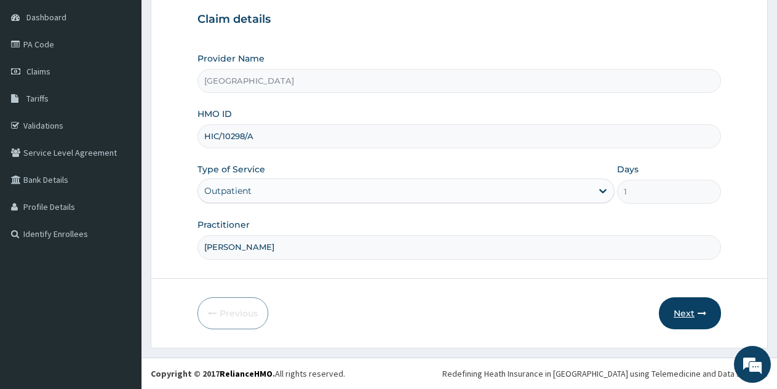
type input "[PERSON_NAME]"
click at [681, 306] on button "Next" at bounding box center [690, 313] width 62 height 32
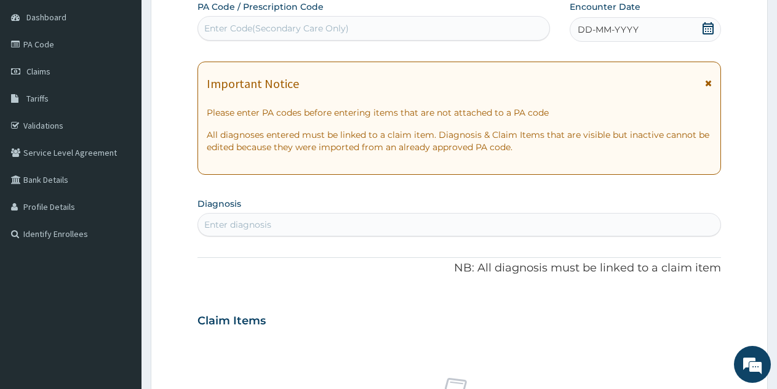
scroll to position [0, 0]
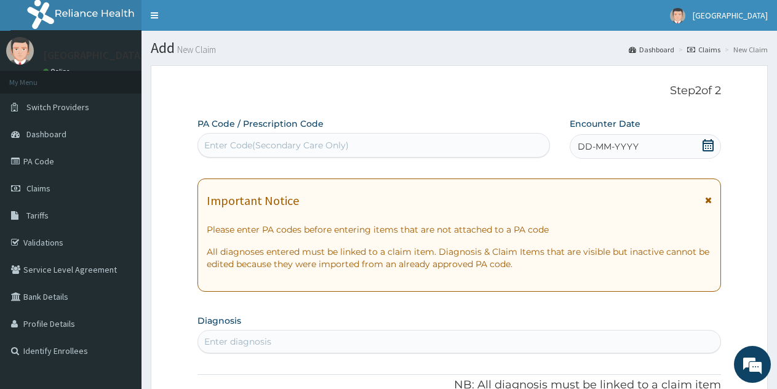
click at [622, 141] on span "DD-MM-YYYY" at bounding box center [608, 146] width 61 height 12
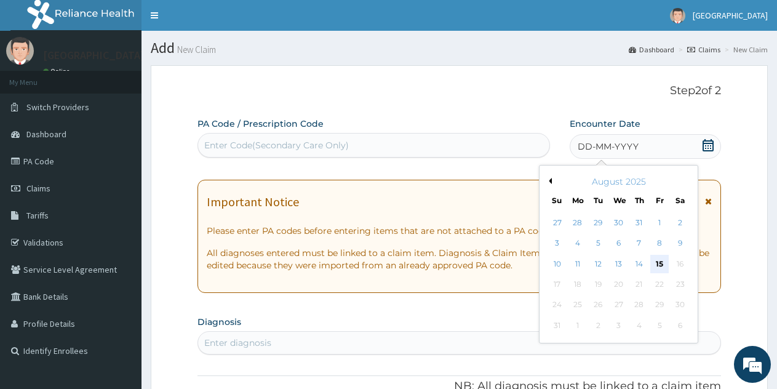
click at [663, 263] on div "15" at bounding box center [659, 264] width 18 height 18
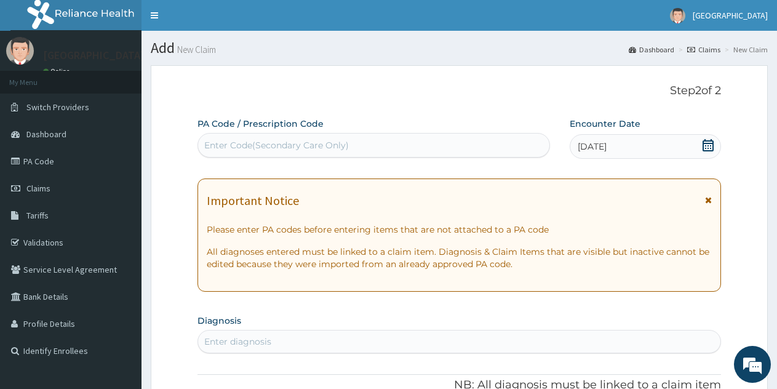
click at [257, 343] on div "Enter diagnosis" at bounding box center [237, 341] width 67 height 12
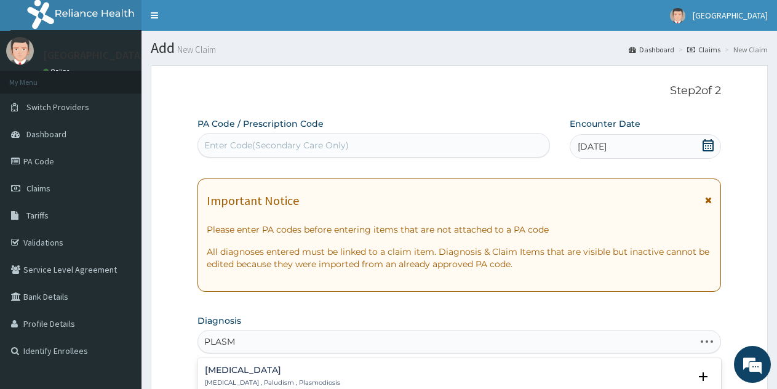
type input "PLASMO"
click at [278, 364] on div "[MEDICAL_DATA] [MEDICAL_DATA] , Paludism , Plasmodiosis Select Status Query Que…" at bounding box center [460, 380] width 524 height 38
click at [266, 374] on h4 "[MEDICAL_DATA]" at bounding box center [272, 370] width 135 height 9
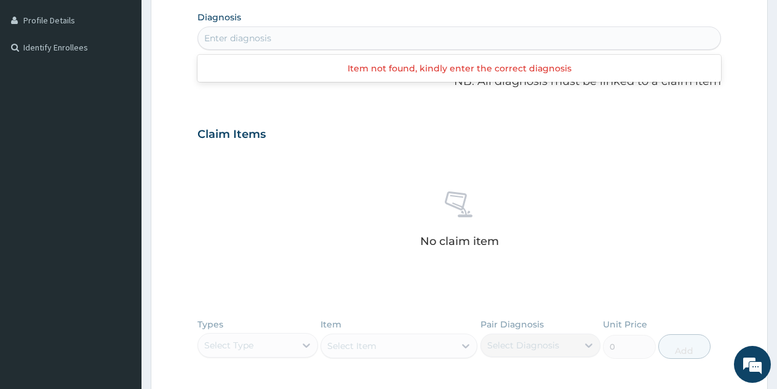
click at [268, 38] on div "Enter diagnosis" at bounding box center [459, 38] width 522 height 20
click at [268, 39] on div "Enter diagnosis" at bounding box center [237, 38] width 67 height 12
click at [244, 46] on div "Enter diagnosis" at bounding box center [460, 37] width 524 height 23
click at [238, 34] on div "Enter diagnosis" at bounding box center [237, 38] width 67 height 12
type input "PLAS"
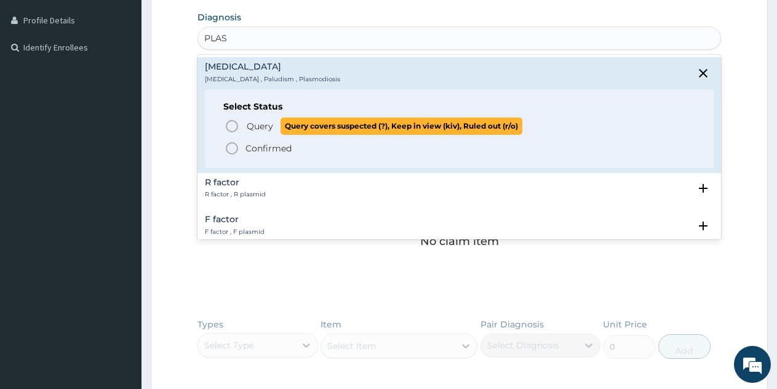
click at [238, 128] on circle "status option query" at bounding box center [231, 126] width 11 height 11
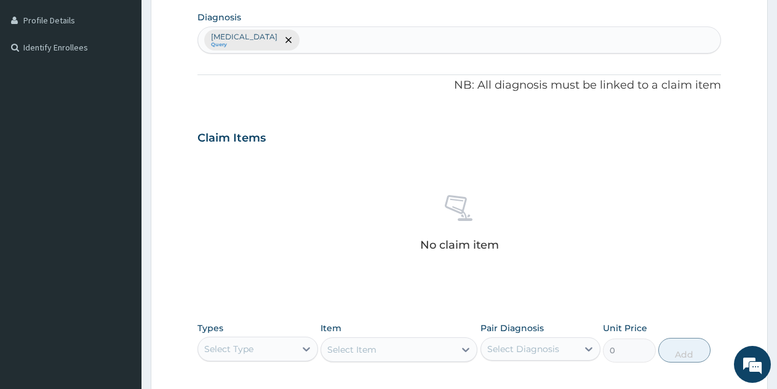
click at [265, 38] on div "[MEDICAL_DATA] Query" at bounding box center [459, 40] width 522 height 26
type input "U"
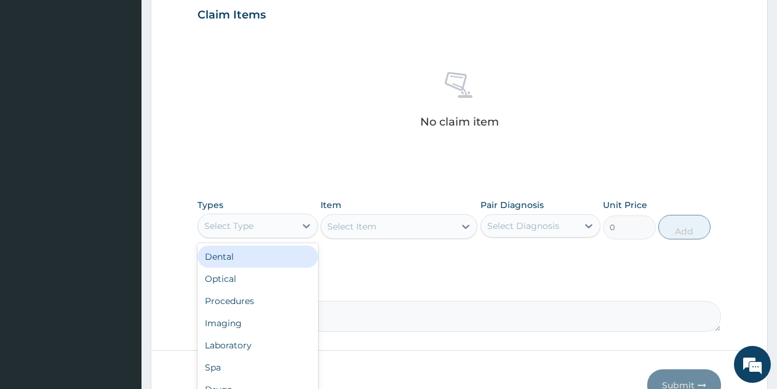
click at [260, 224] on div "Select Type" at bounding box center [246, 226] width 97 height 20
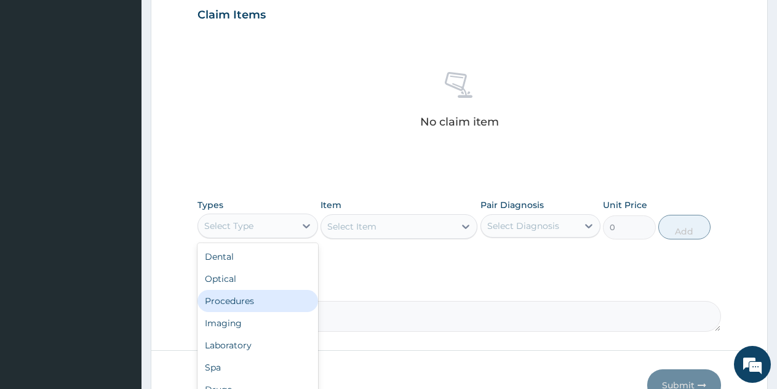
click at [252, 300] on div "Procedures" at bounding box center [258, 301] width 121 height 22
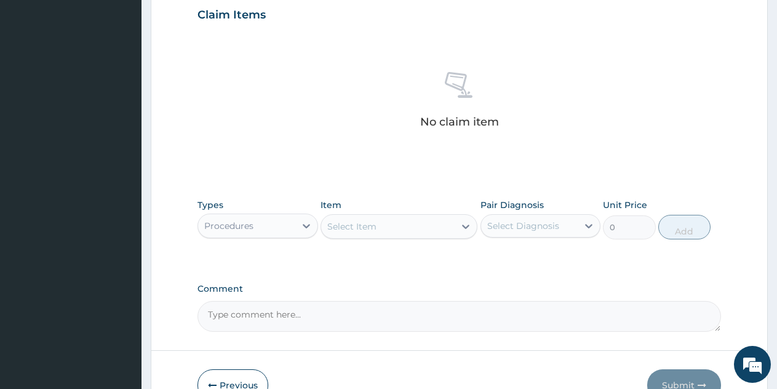
click at [364, 226] on div "Select Item" at bounding box center [351, 226] width 49 height 12
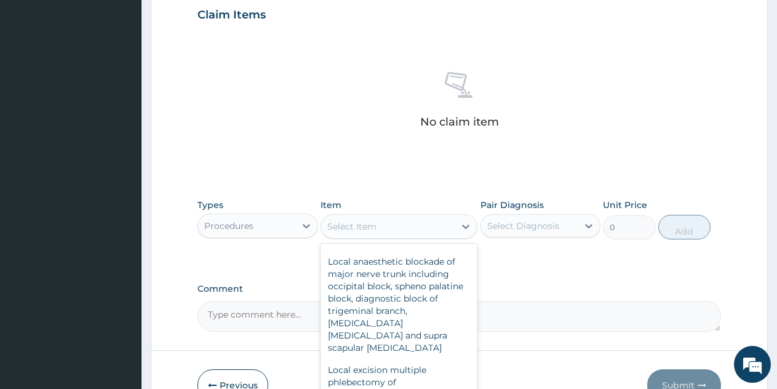
scroll to position [7567, 0]
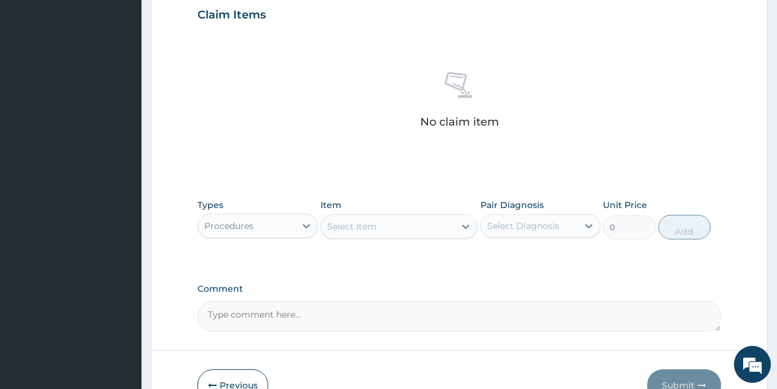
click at [358, 225] on div "Select Item" at bounding box center [351, 226] width 49 height 12
click at [342, 232] on div "Select Item" at bounding box center [351, 226] width 49 height 12
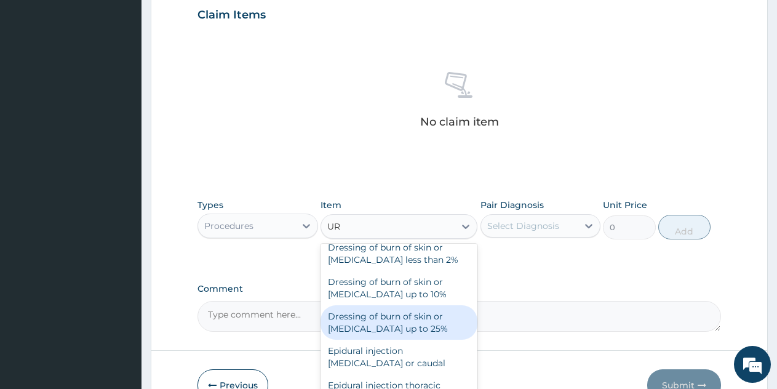
scroll to position [985, 0]
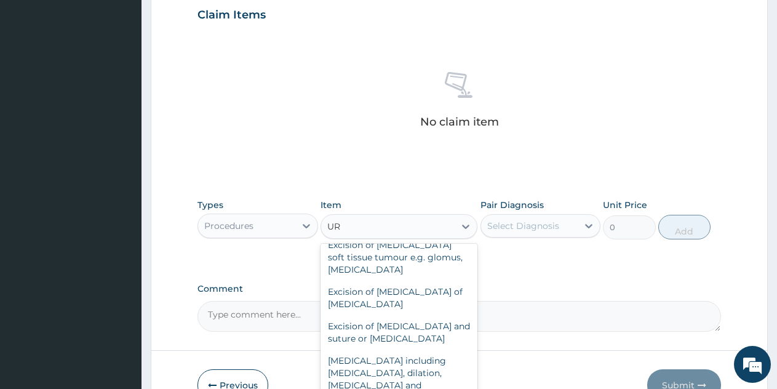
type input "U"
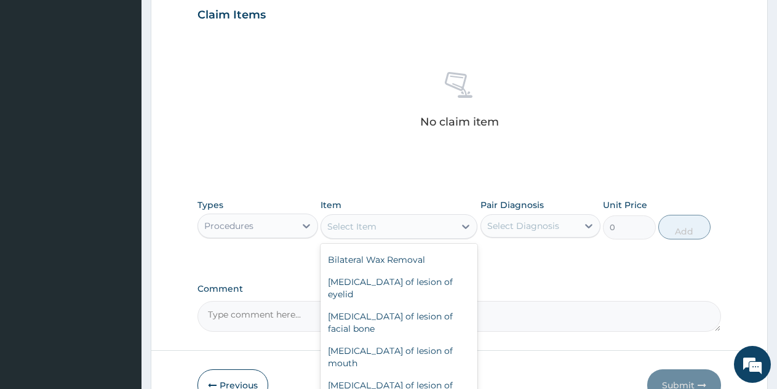
scroll to position [4241, 0]
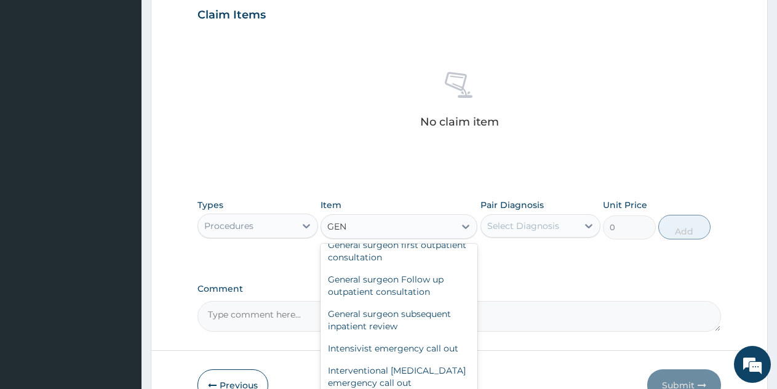
type input "GENE"
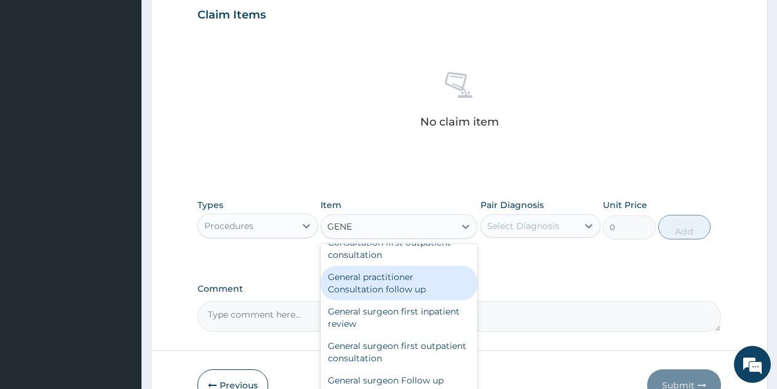
scroll to position [103, 0]
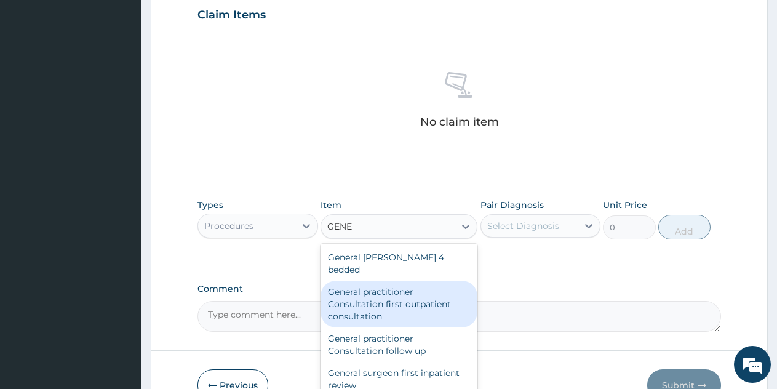
click at [380, 293] on div "General practitioner Consultation first outpatient consultation" at bounding box center [399, 304] width 157 height 47
type input "3547.5"
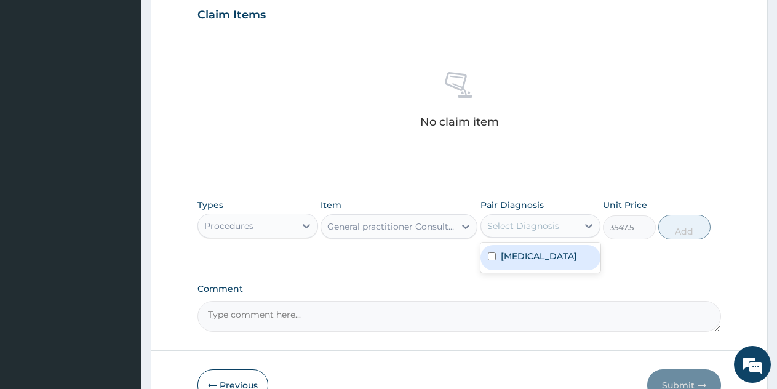
click at [575, 224] on div "Select Diagnosis" at bounding box center [529, 226] width 97 height 20
click at [518, 258] on label "Malaria" at bounding box center [539, 256] width 76 height 12
checkbox input "true"
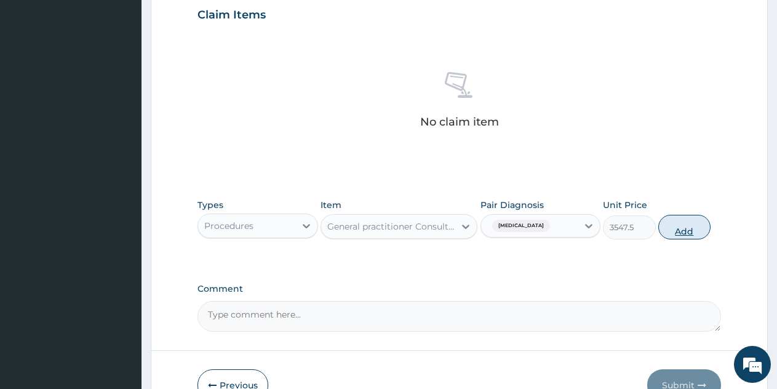
click at [687, 230] on button "Add" at bounding box center [684, 227] width 52 height 25
type input "0"
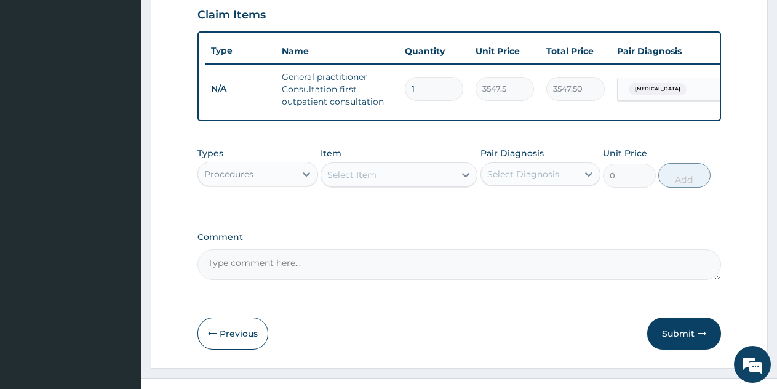
click at [378, 178] on div "Select Item" at bounding box center [388, 175] width 134 height 20
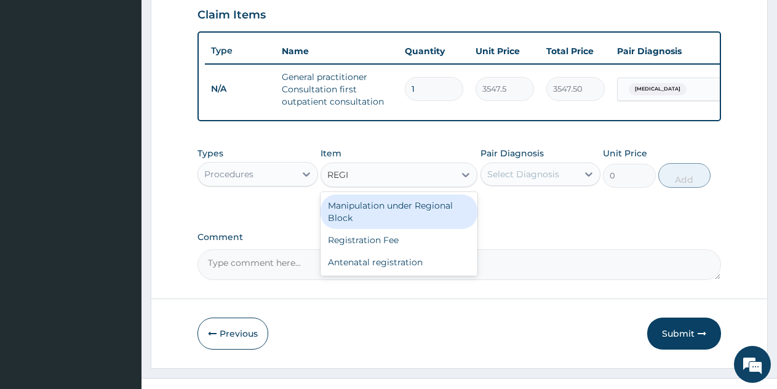
type input "REGIS"
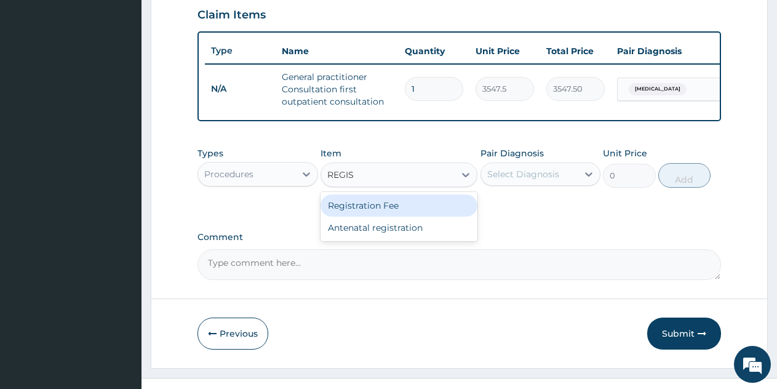
click at [384, 217] on div "Registration Fee" at bounding box center [399, 205] width 157 height 22
type input "2150"
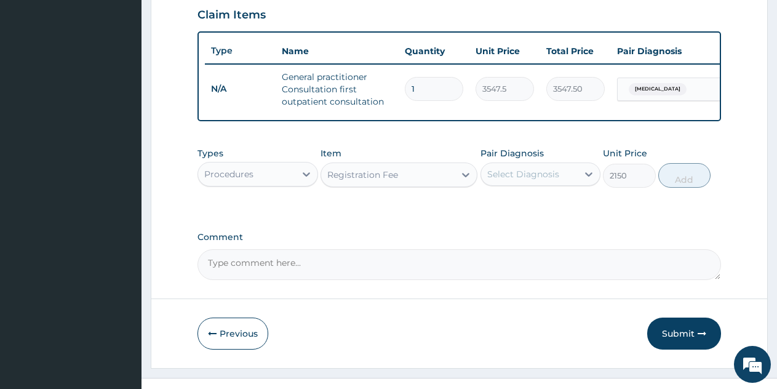
click at [553, 180] on div "Select Diagnosis" at bounding box center [523, 174] width 72 height 12
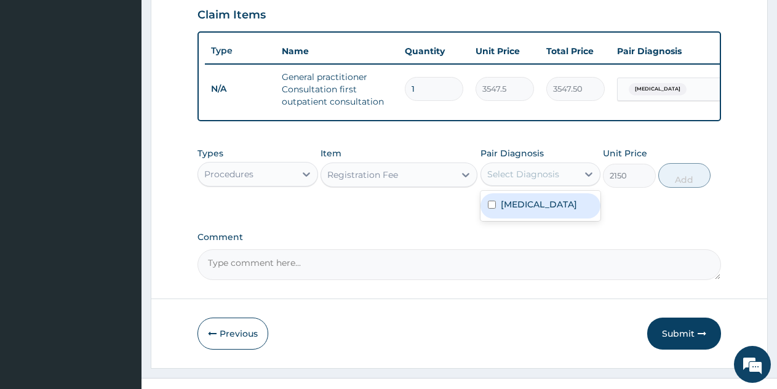
drag, startPoint x: 529, startPoint y: 220, endPoint x: 546, endPoint y: 215, distance: 18.5
click at [529, 210] on label "Malaria" at bounding box center [539, 204] width 76 height 12
checkbox input "true"
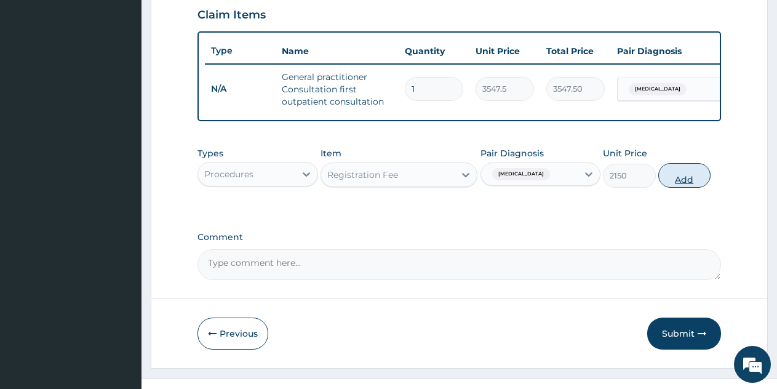
click at [679, 188] on button "Add" at bounding box center [684, 175] width 52 height 25
type input "0"
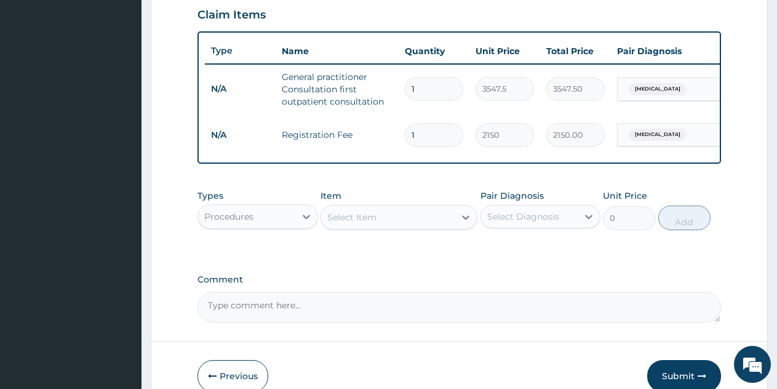
scroll to position [500, 0]
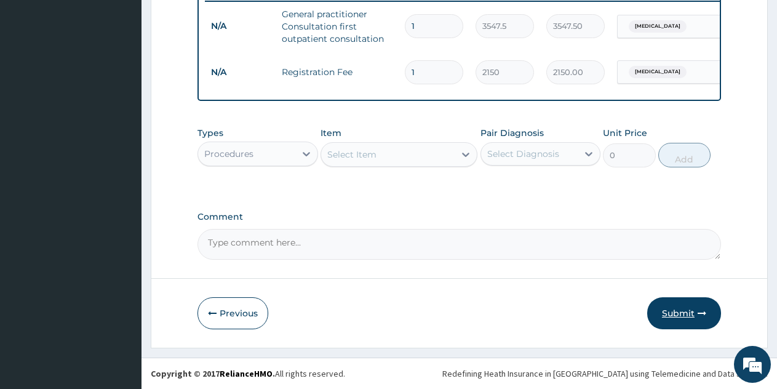
click at [687, 308] on button "Submit" at bounding box center [684, 313] width 74 height 32
